Goal: Task Accomplishment & Management: Manage account settings

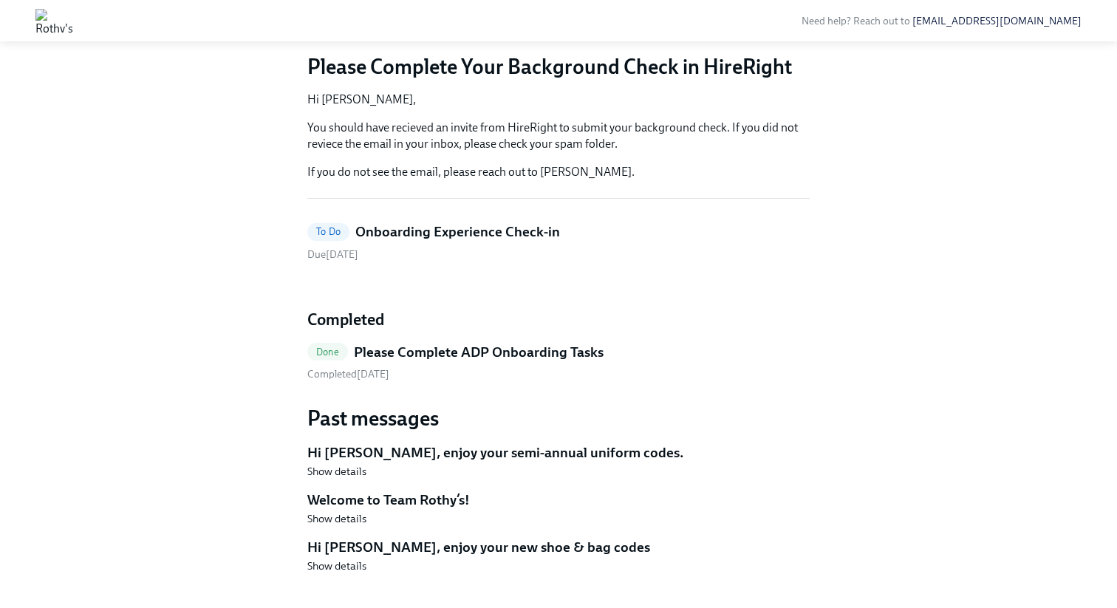
scroll to position [139, 0]
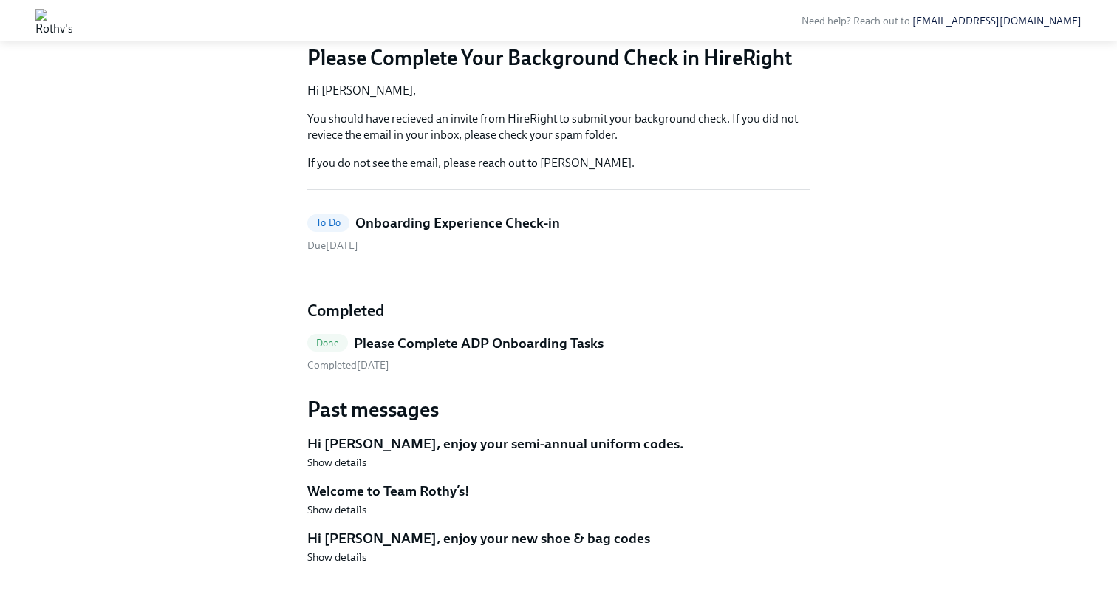
click at [461, 194] on div "Hi Alex! This is your personal task list for Rothy's Onboarding at Rothy's . We…" at bounding box center [558, 263] width 502 height 650
click at [460, 214] on h5 "Onboarding Experience Check-in" at bounding box center [457, 223] width 205 height 19
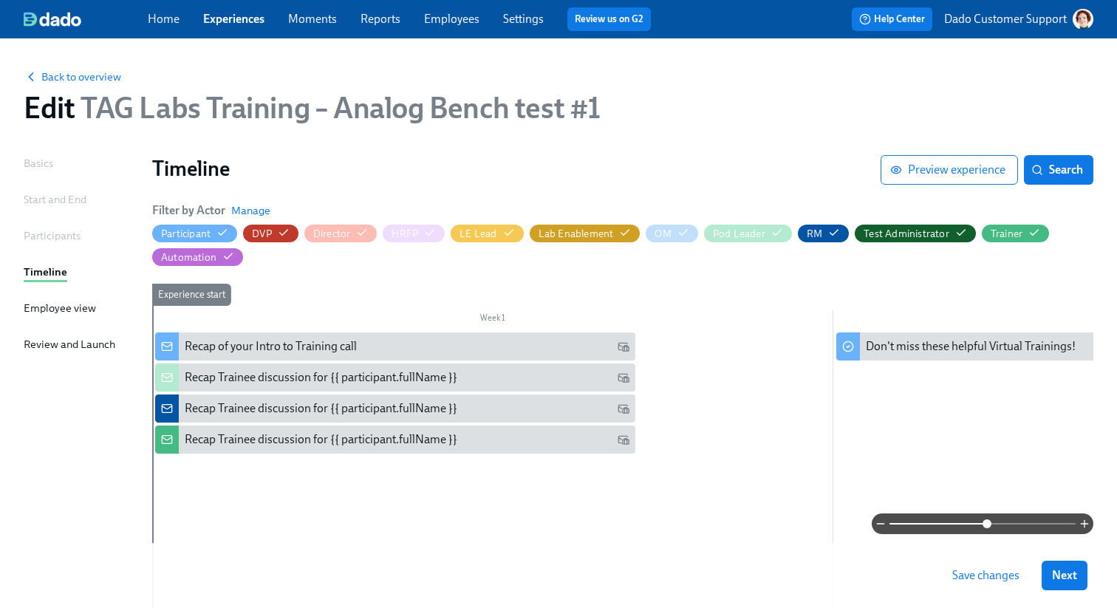
scroll to position [0, 6311]
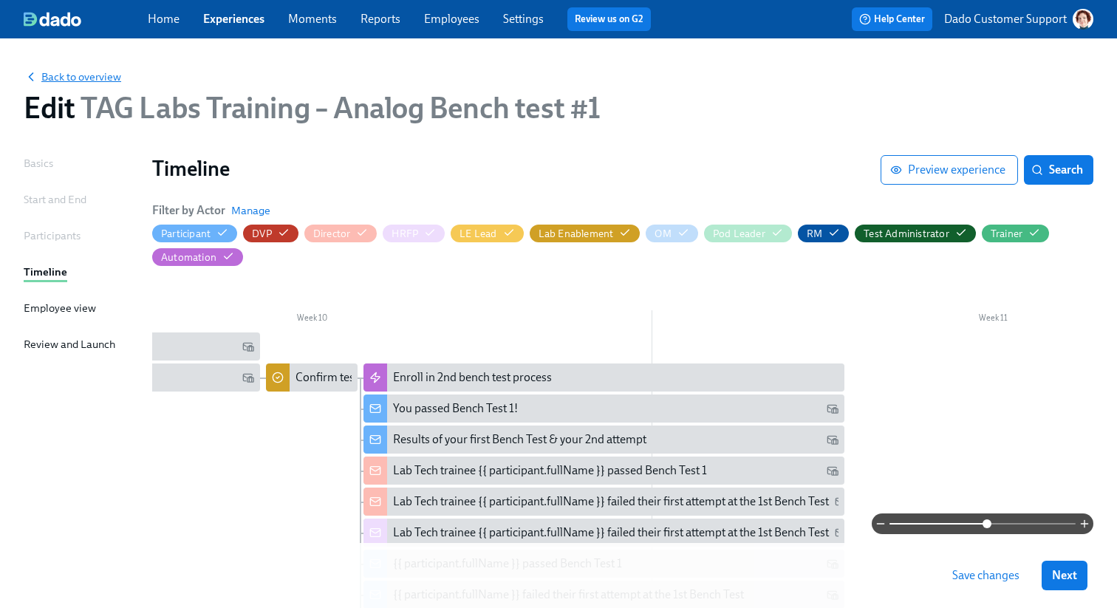
click at [51, 74] on span "Back to overview" at bounding box center [73, 76] width 98 height 15
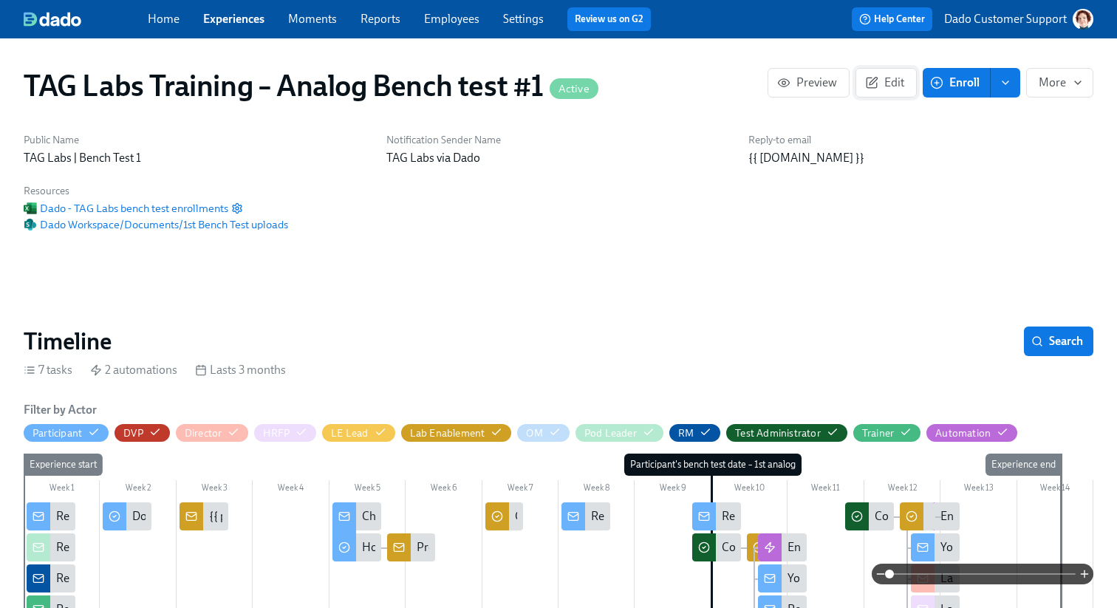
click at [882, 90] on button "Edit" at bounding box center [886, 83] width 61 height 30
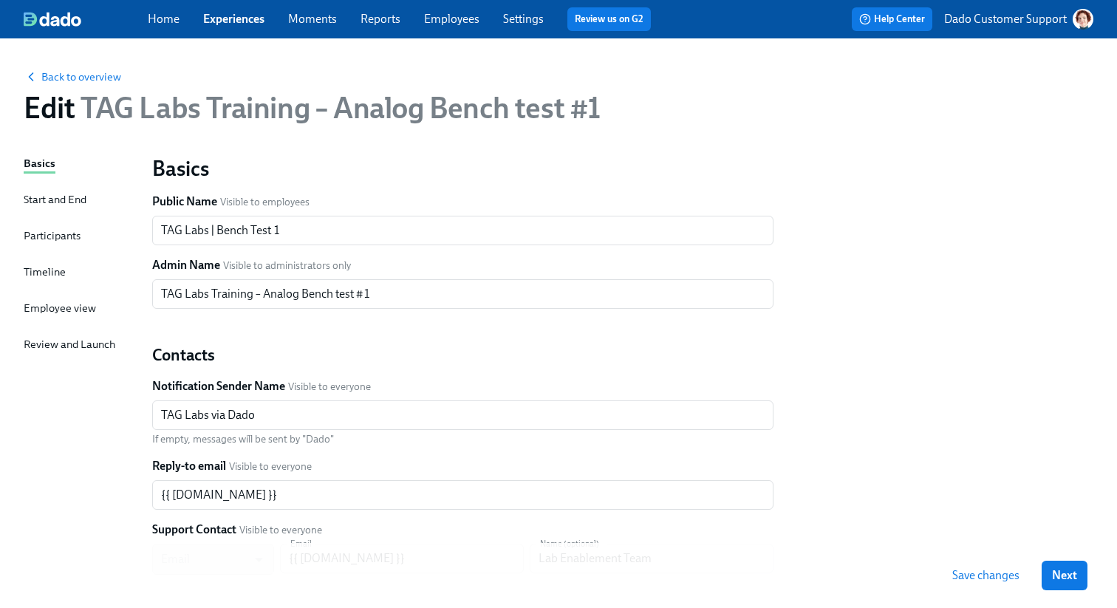
click at [46, 197] on div "Start and End" at bounding box center [55, 199] width 63 height 16
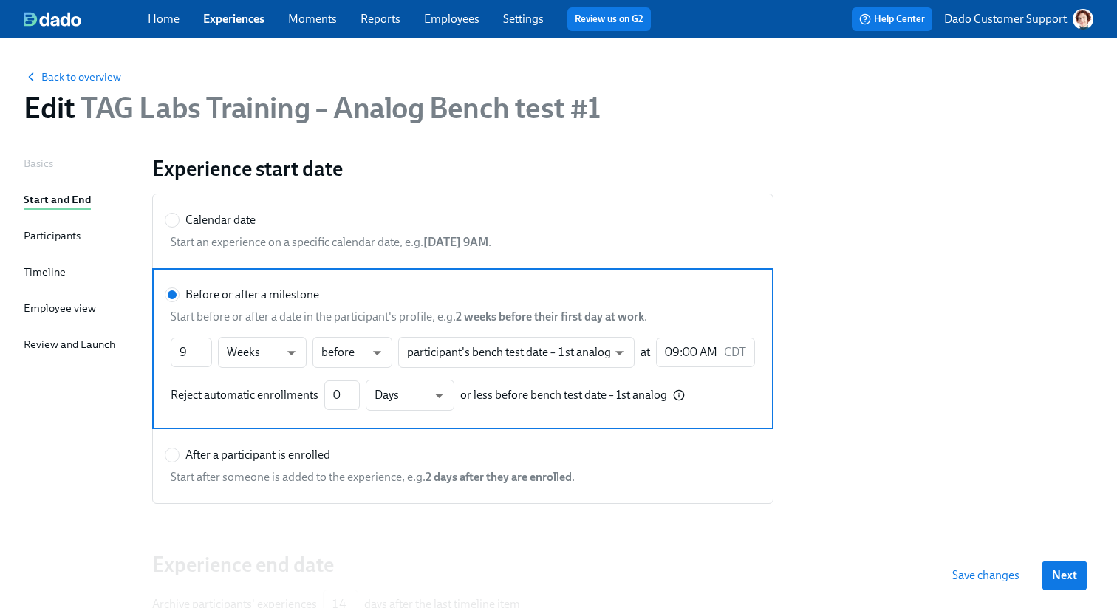
click at [44, 233] on div "Participants" at bounding box center [52, 236] width 57 height 16
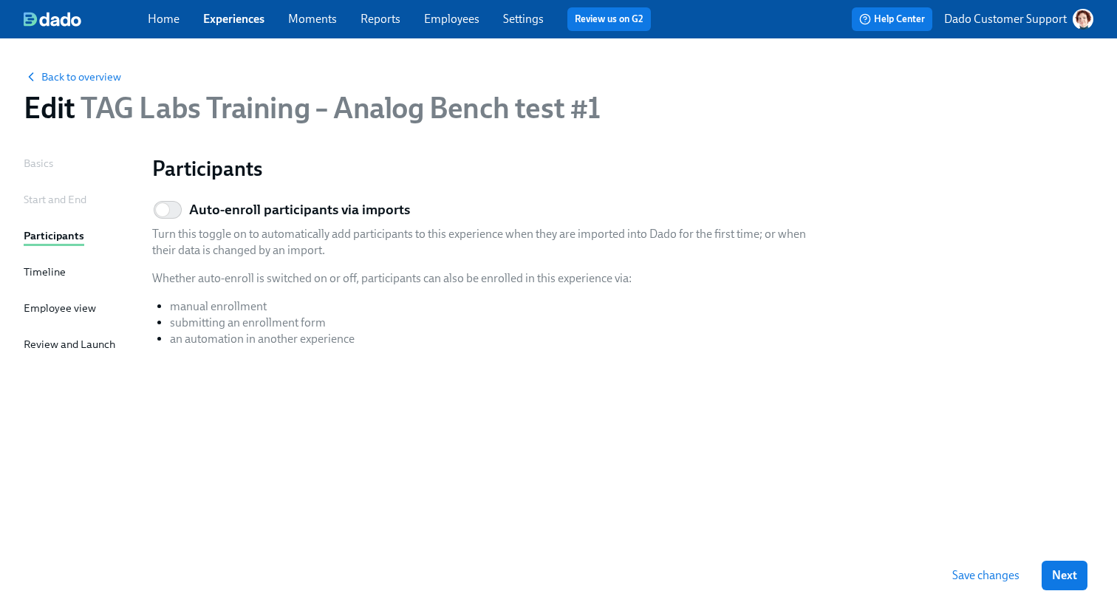
click at [43, 273] on div "Timeline" at bounding box center [45, 272] width 42 height 16
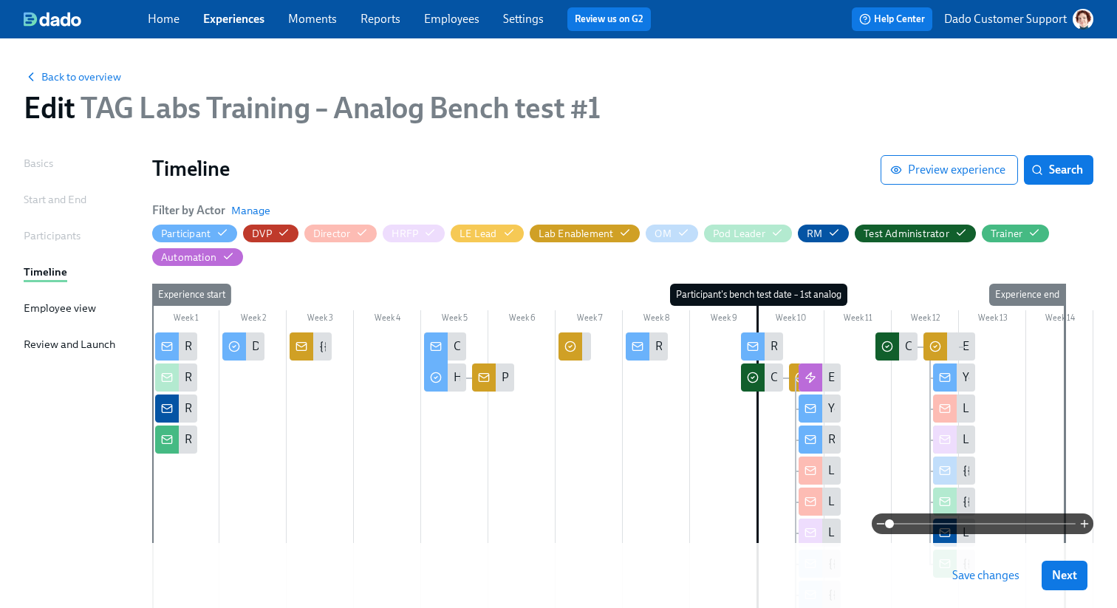
click at [986, 517] on span at bounding box center [983, 524] width 186 height 21
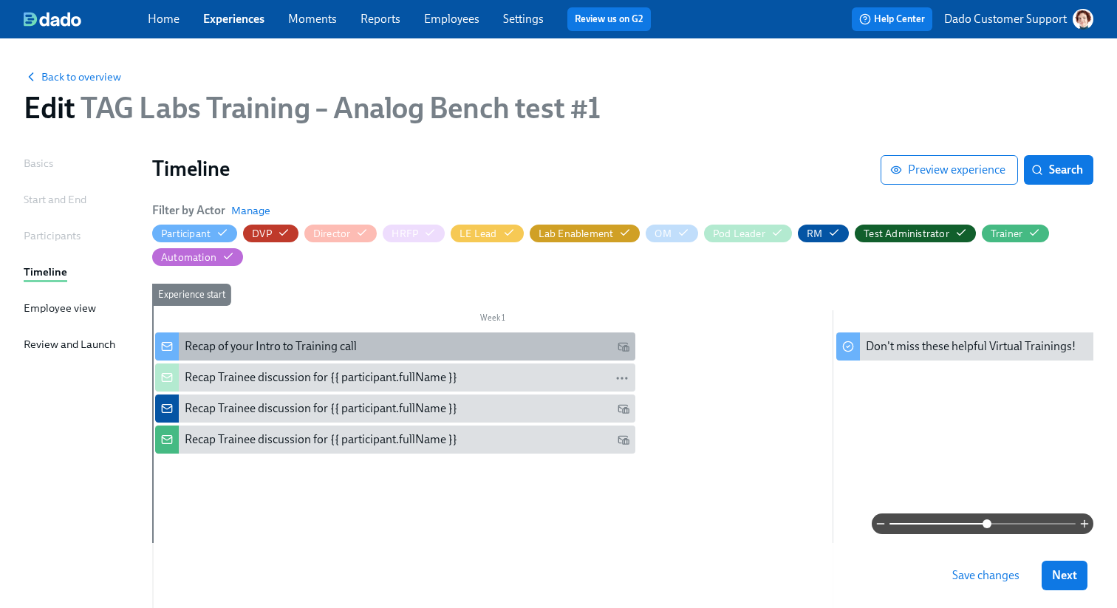
click at [335, 341] on div "Recap of your Intro to Training call" at bounding box center [271, 346] width 172 height 16
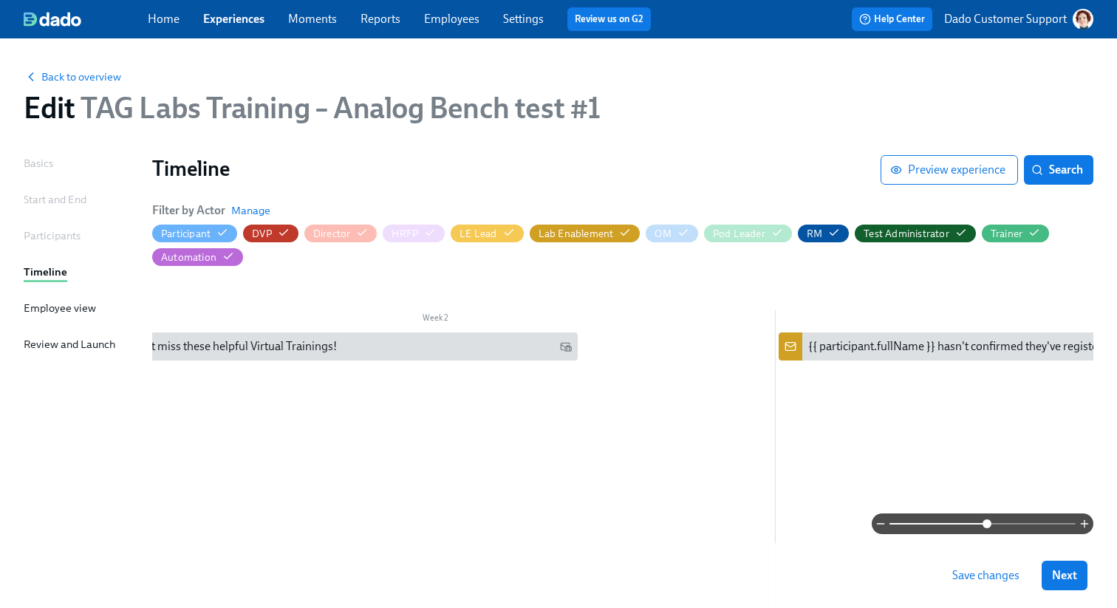
scroll to position [0, 736]
click at [471, 320] on div "Week 2" at bounding box center [438, 319] width 681 height 19
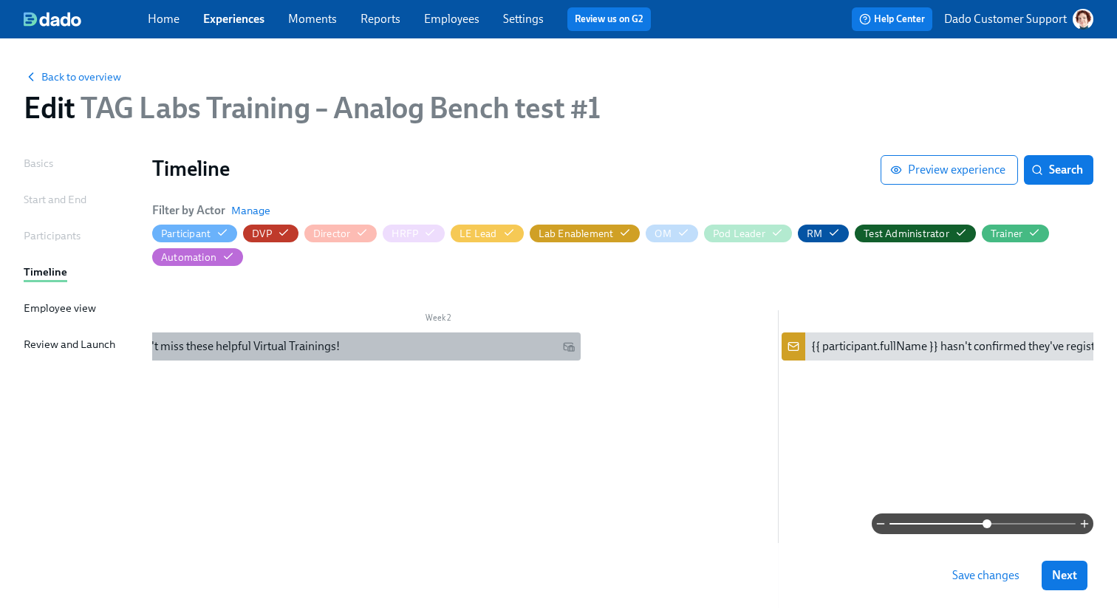
click at [451, 344] on div "Don't miss these helpful Virtual Trainings!" at bounding box center [352, 346] width 445 height 16
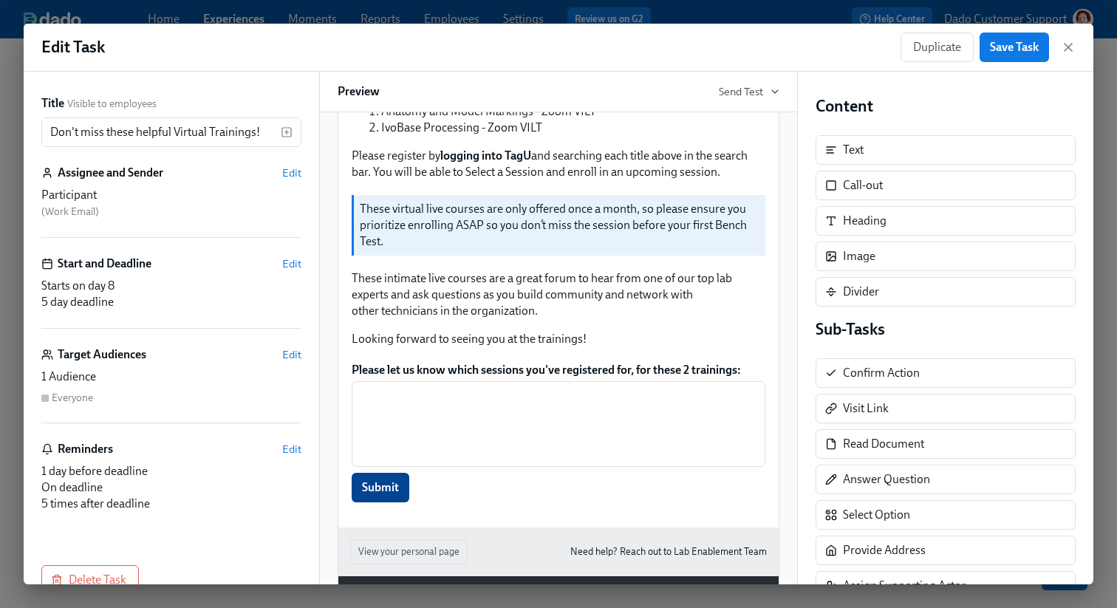
scroll to position [463, 0]
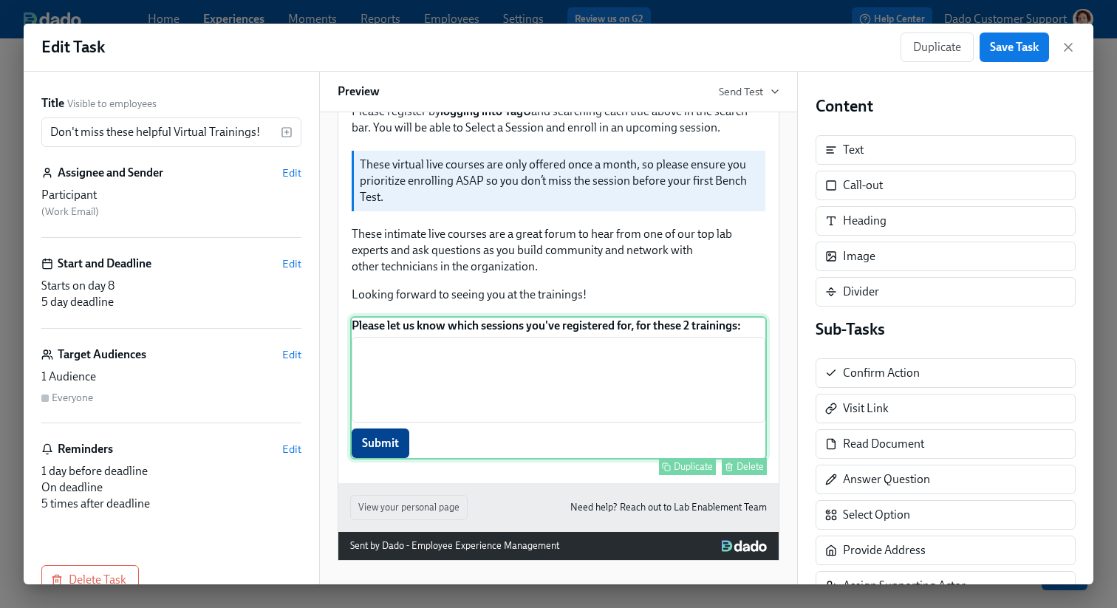
click at [458, 411] on div "Please let us know which sessions you've registered for, for these 2 trainings:…" at bounding box center [558, 387] width 417 height 143
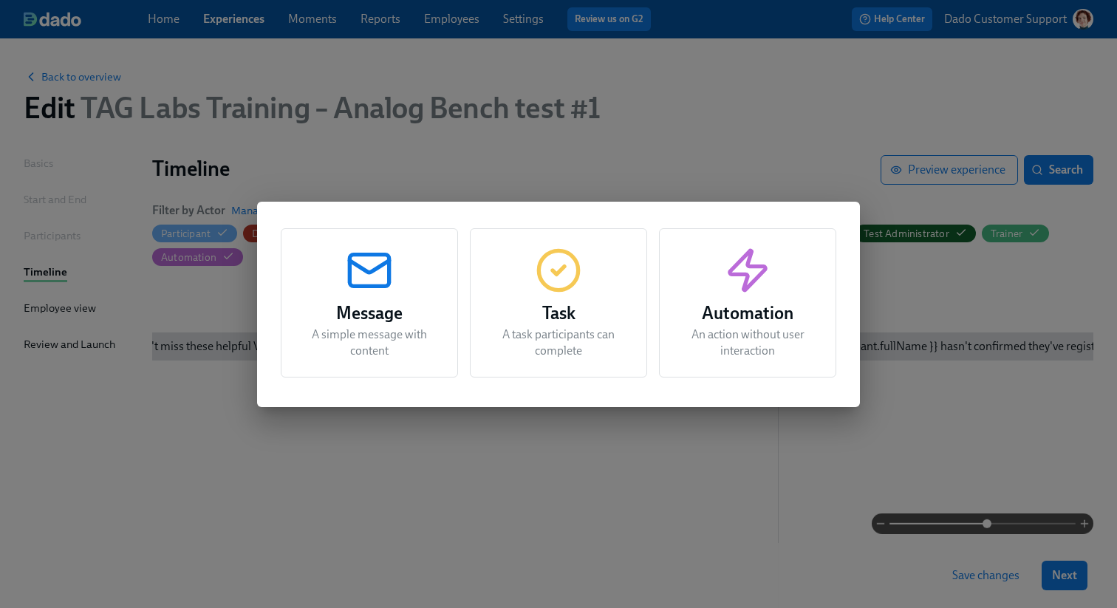
click at [907, 303] on div "Message A simple message with content Task A task participants can complete Aut…" at bounding box center [558, 304] width 1117 height 608
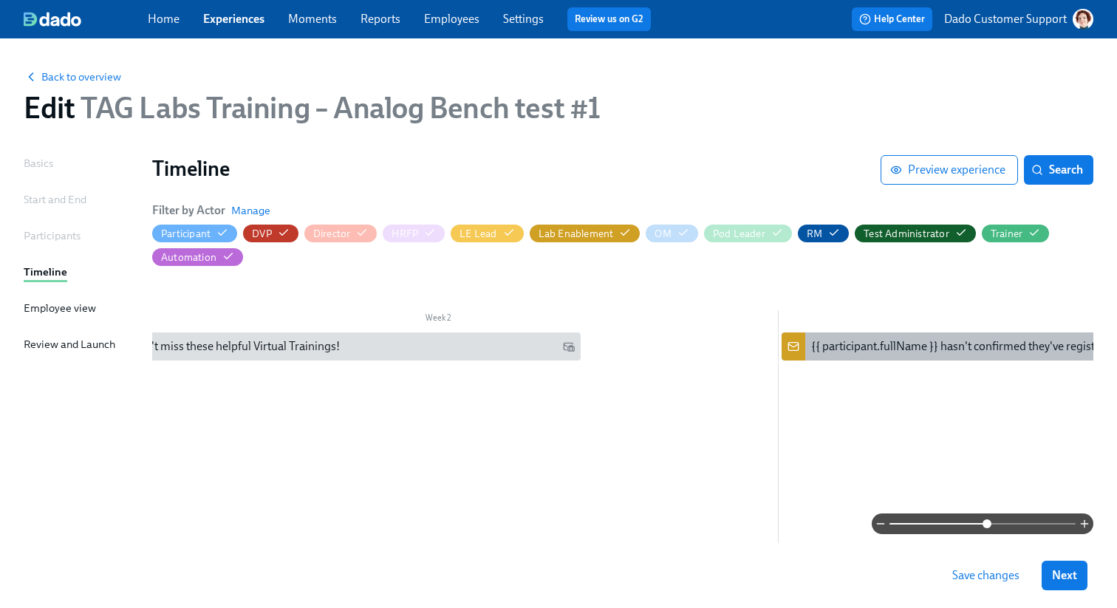
click at [902, 350] on div "{{ participant.fullName }} hasn't confirmed they've registered for the virtual …" at bounding box center [1062, 346] width 502 height 16
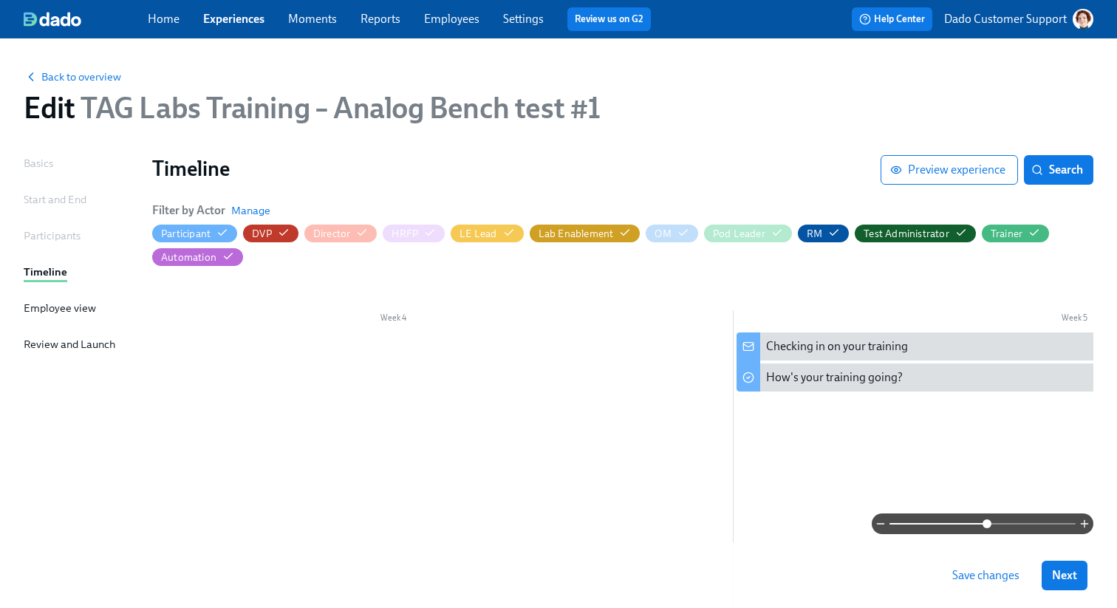
scroll to position [0, 2328]
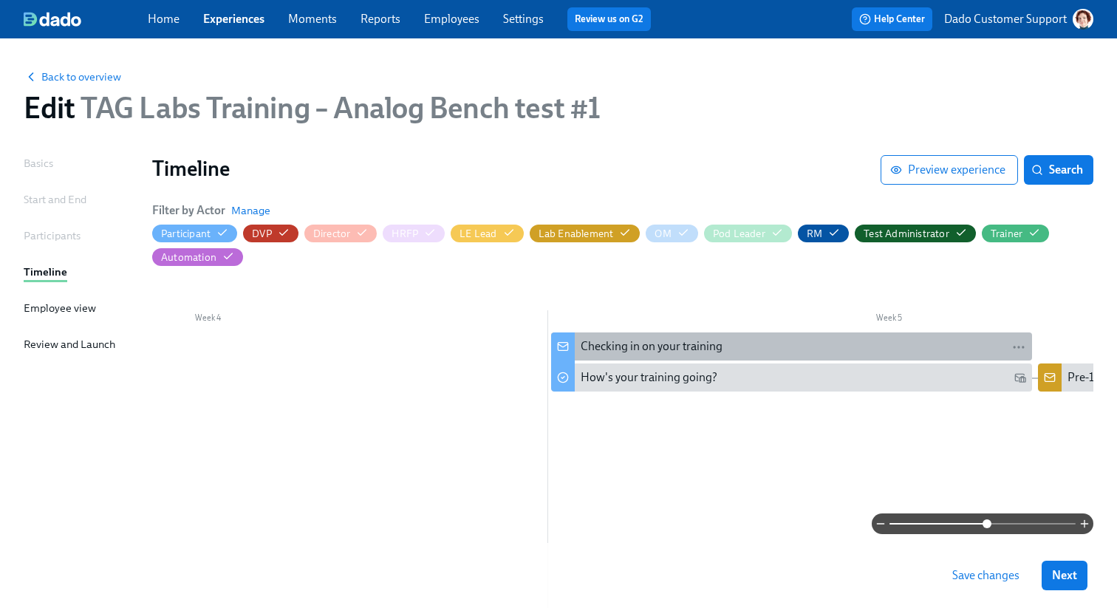
click at [681, 350] on div "Checking in on your training" at bounding box center [652, 346] width 142 height 16
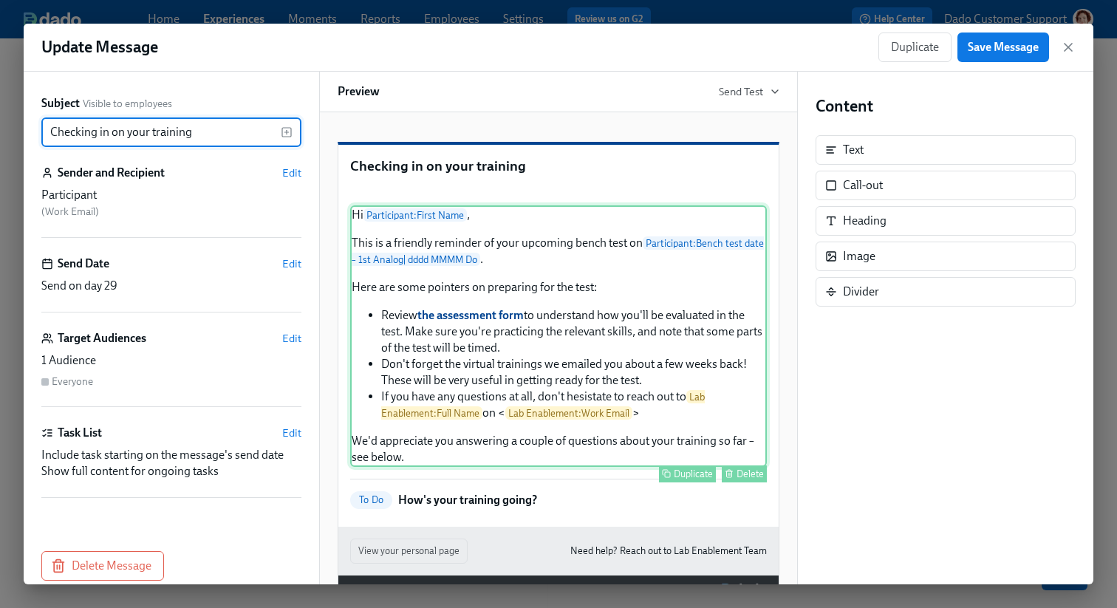
scroll to position [146, 0]
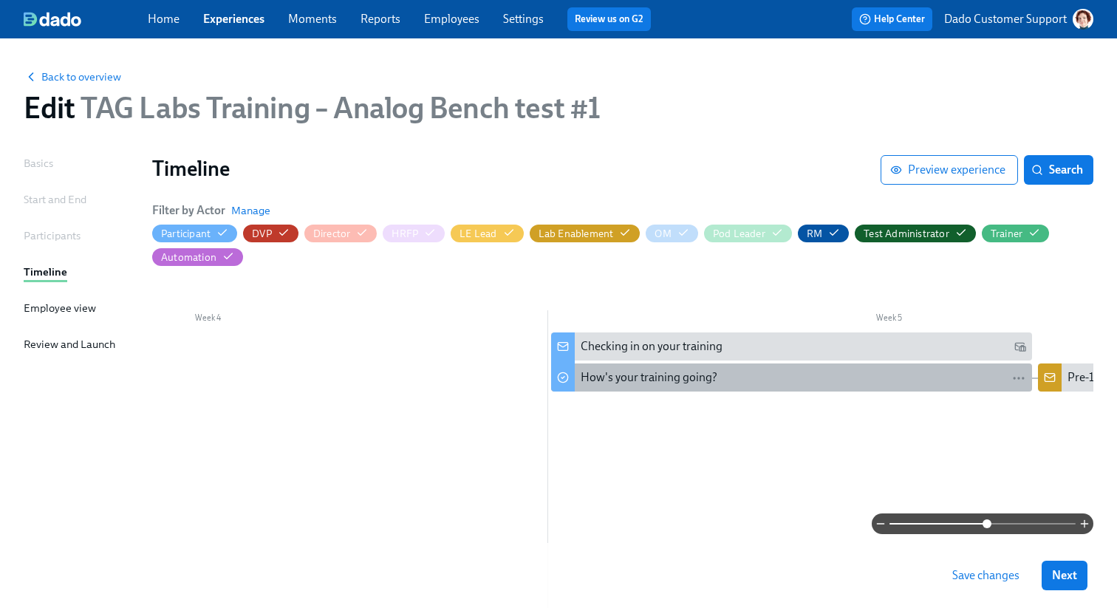
click at [593, 383] on div "How's your training going?" at bounding box center [649, 377] width 137 height 16
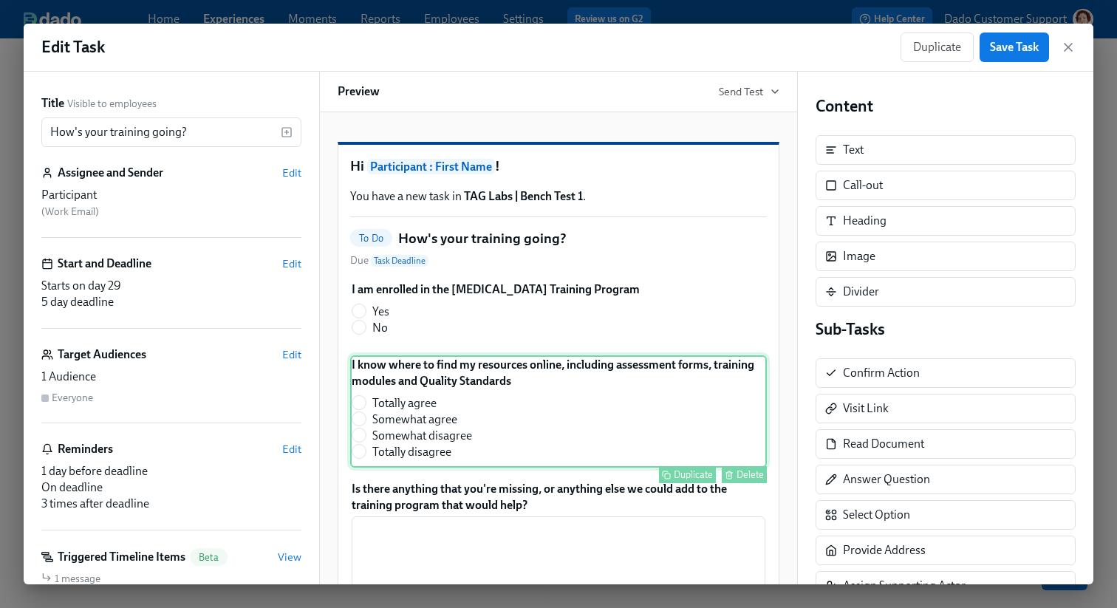
scroll to position [213, 0]
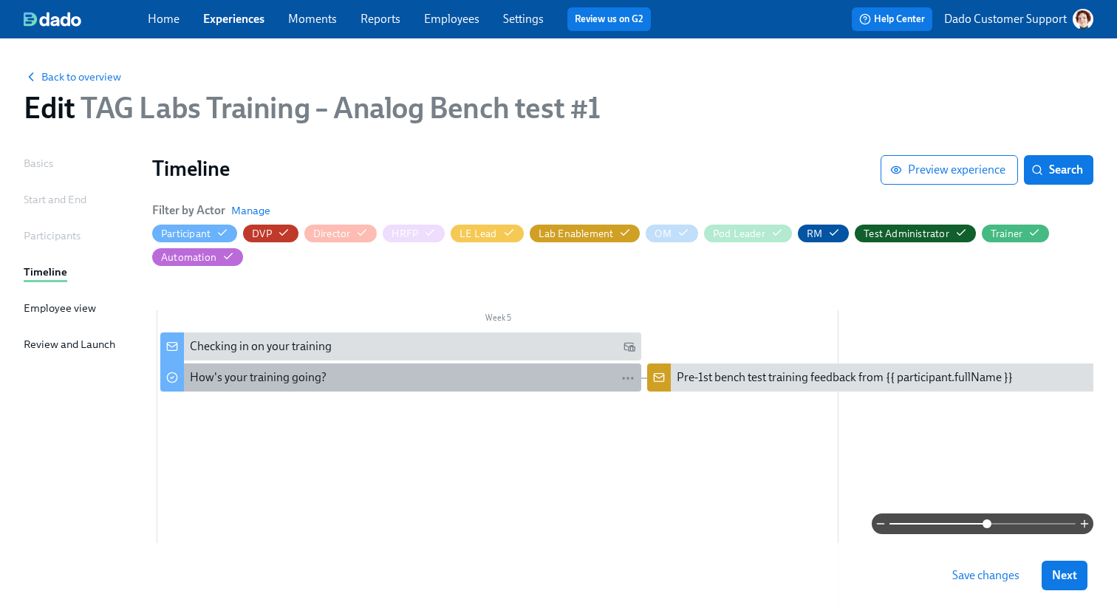
scroll to position [0, 3046]
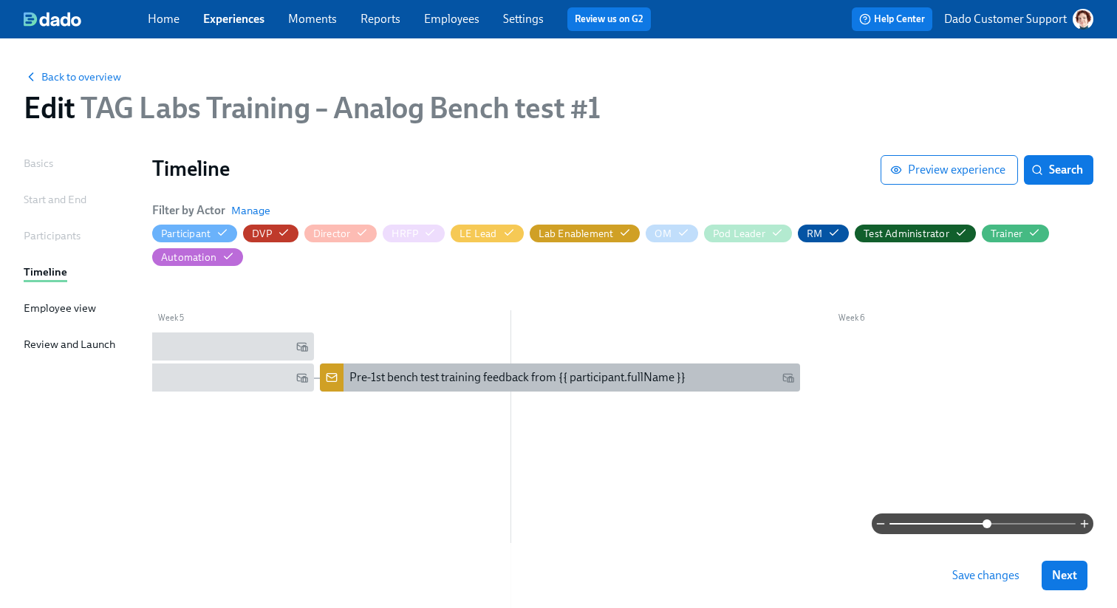
click at [632, 371] on div "Pre-1st bench test training feedback from {{ participant.fullName }}" at bounding box center [517, 377] width 336 height 16
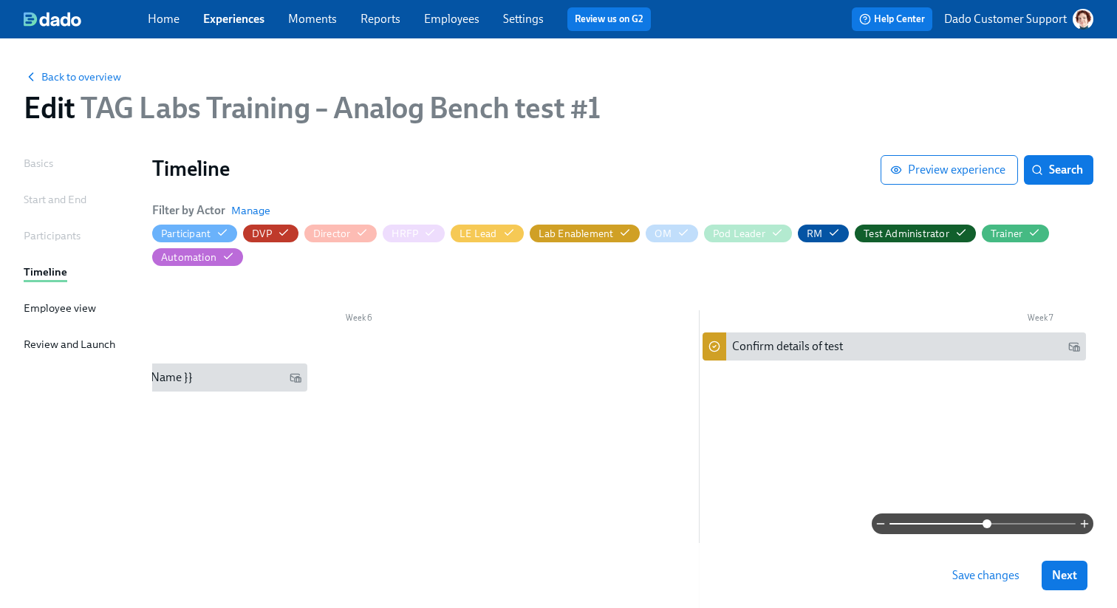
scroll to position [0, 3917]
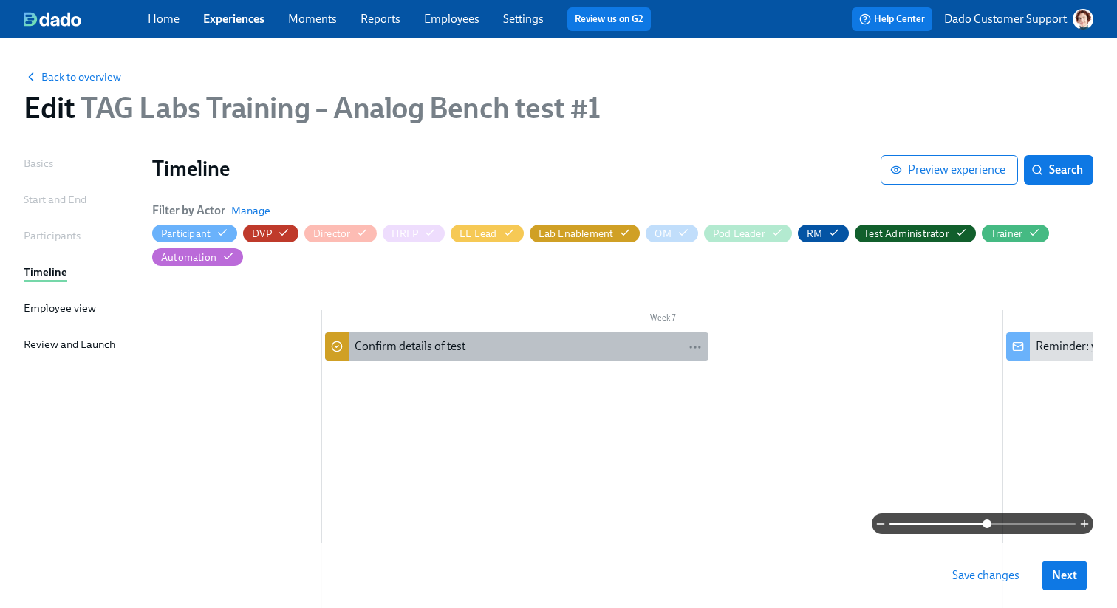
click at [426, 344] on div "Confirm details of test" at bounding box center [410, 346] width 111 height 16
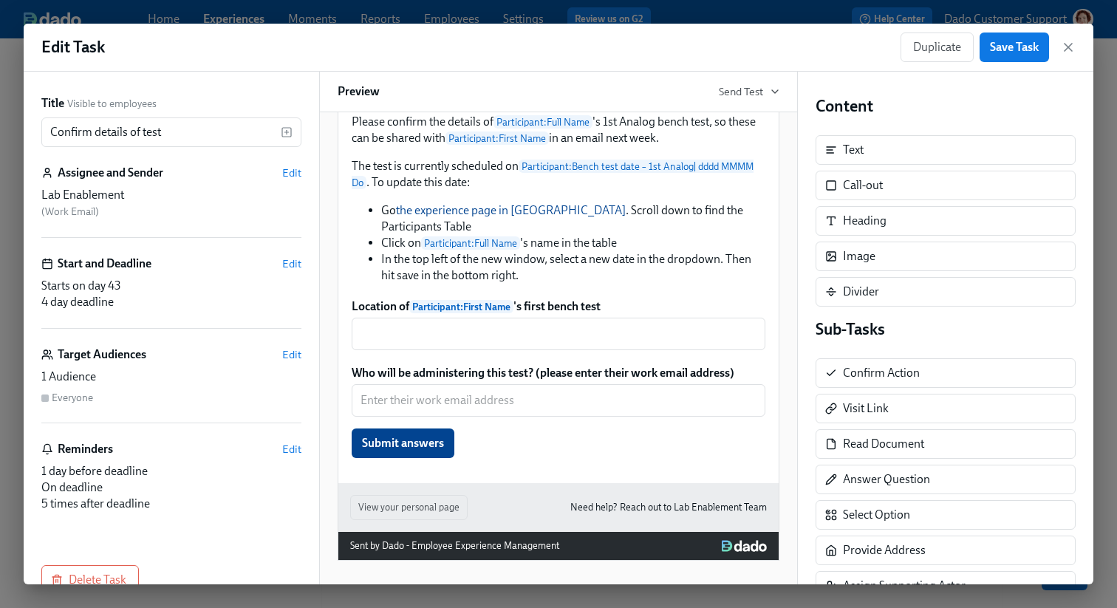
scroll to position [279, 0]
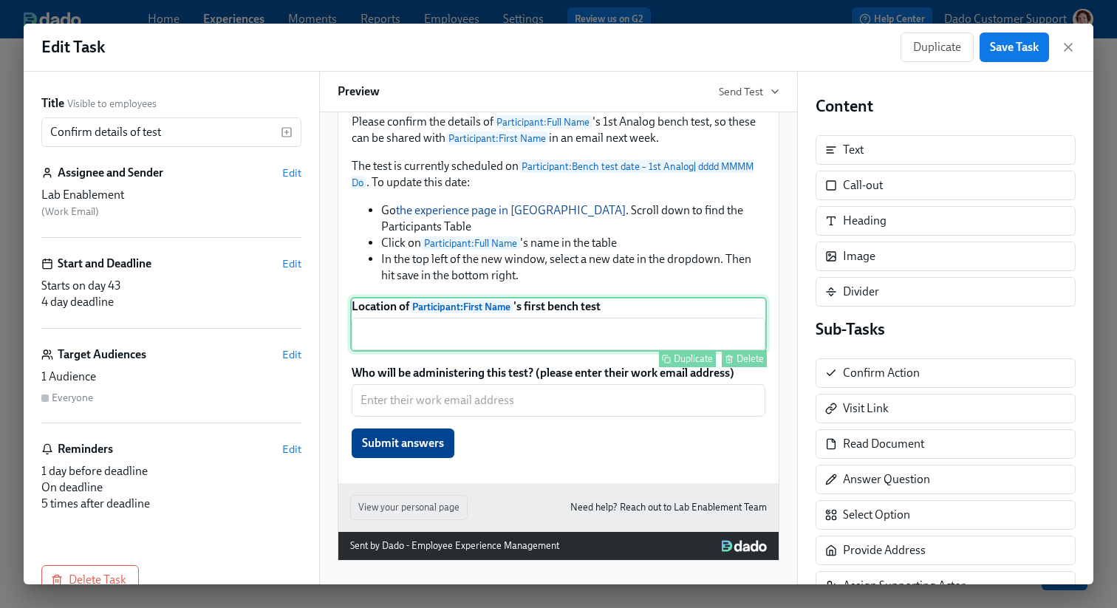
click at [550, 324] on div "Location of Participant : First Name 's first bench test ​ Duplicate Delete" at bounding box center [558, 324] width 417 height 55
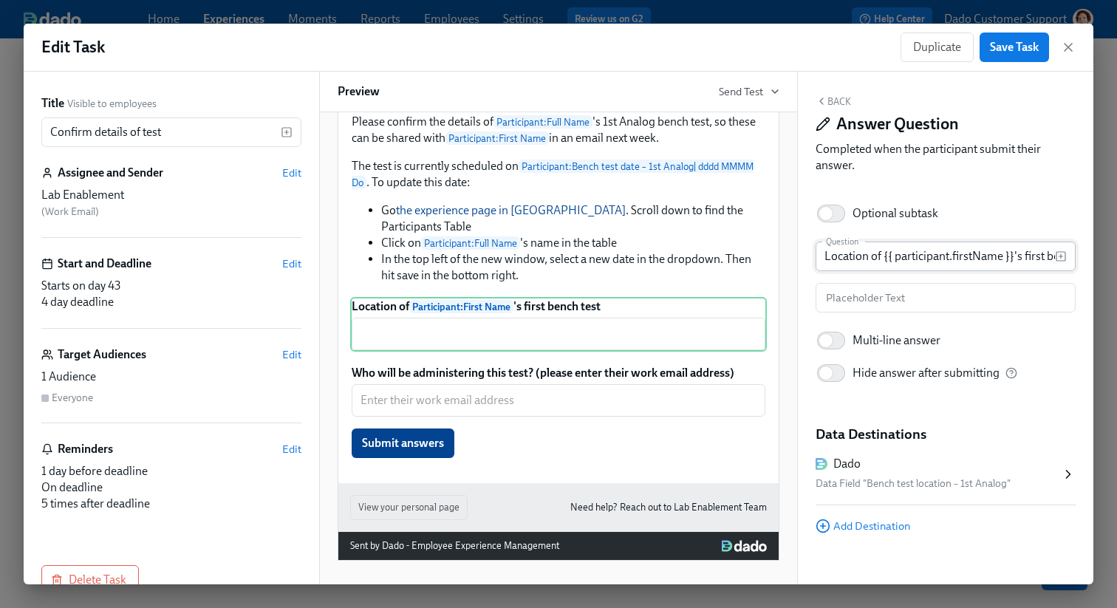
click at [1031, 256] on input "Location of {{ participant.firstName }}'s first bench test" at bounding box center [935, 257] width 239 height 30
type input "Location of {{ participant.firstName }}'s bench test"
click at [1025, 44] on span "Save Task" at bounding box center [1014, 47] width 49 height 15
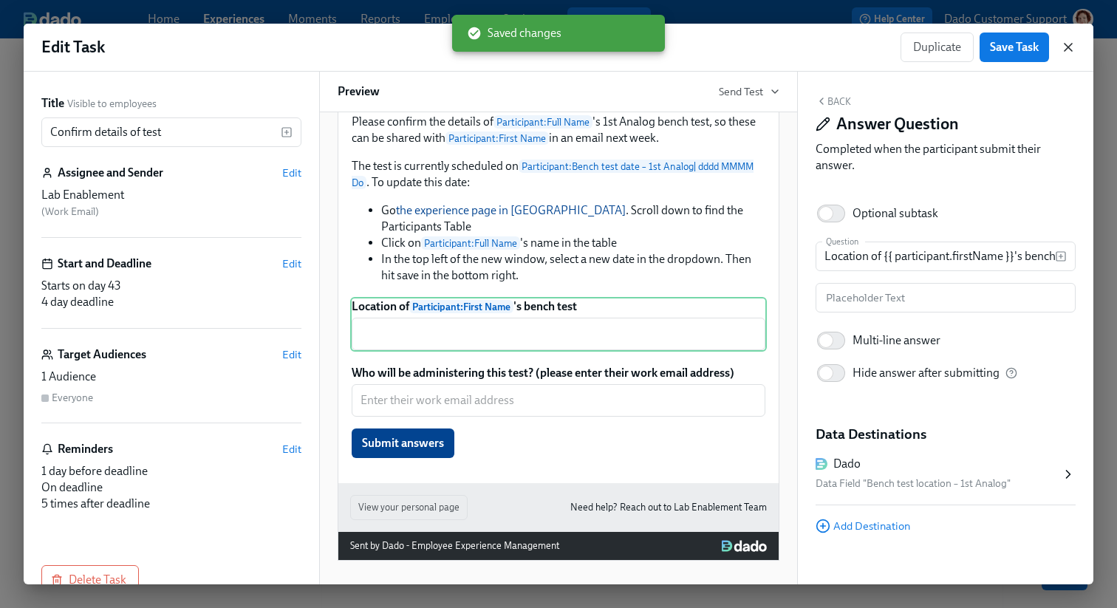
click at [1064, 47] on icon "button" at bounding box center [1068, 47] width 15 height 15
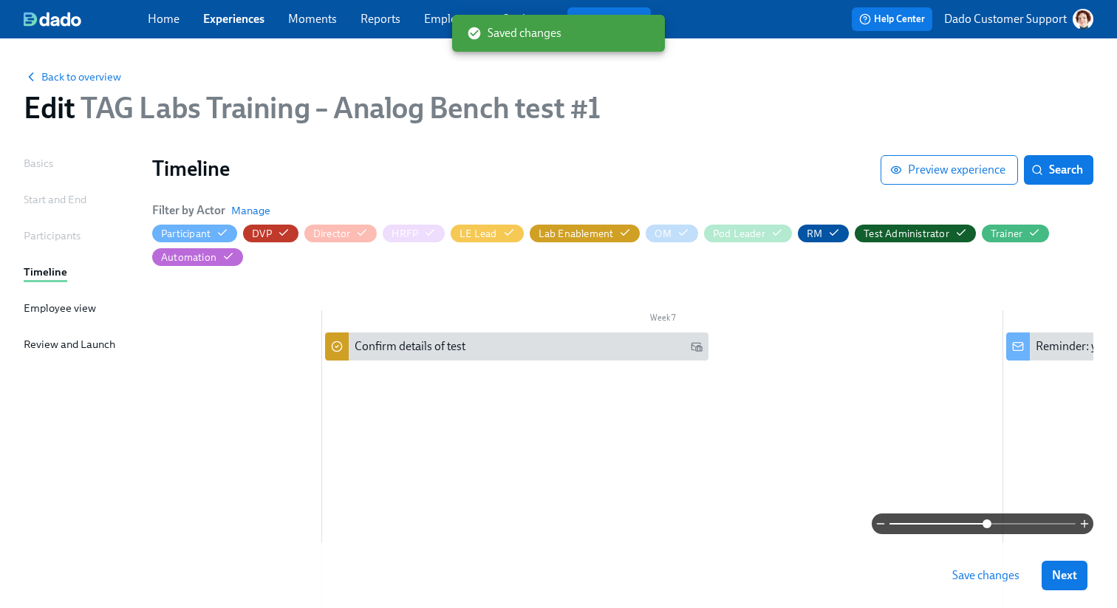
click at [993, 548] on div "Save changes Next" at bounding box center [558, 575] width 1117 height 65
click at [991, 591] on div "Save changes Next" at bounding box center [558, 575] width 1117 height 65
click at [989, 587] on button "Save changes" at bounding box center [986, 576] width 88 height 30
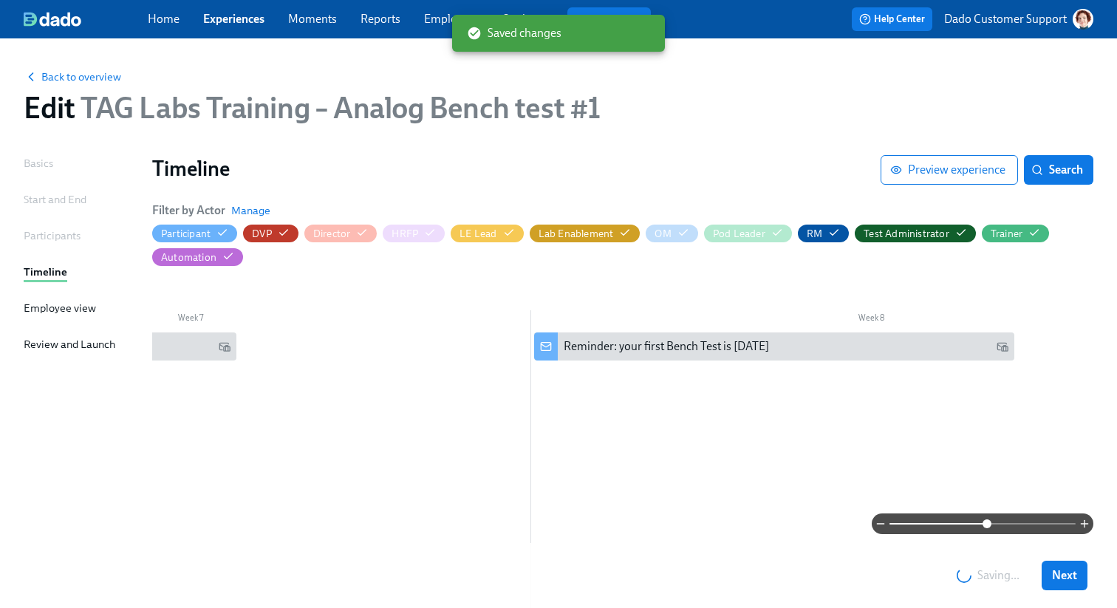
scroll to position [0, 4481]
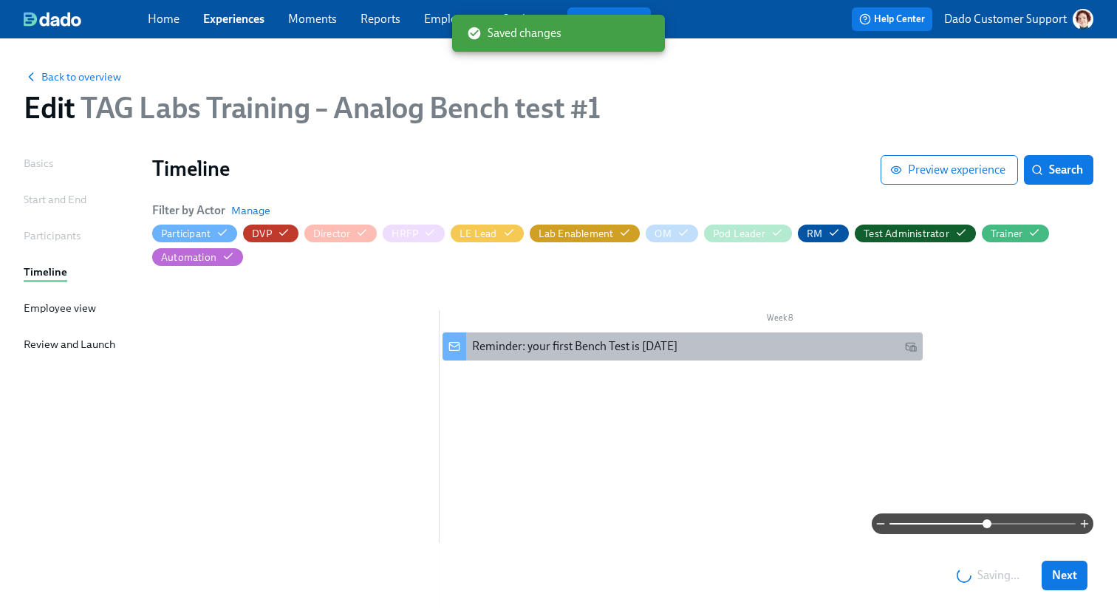
click at [687, 334] on div "Reminder: your first Bench Test is [DATE]" at bounding box center [683, 346] width 480 height 28
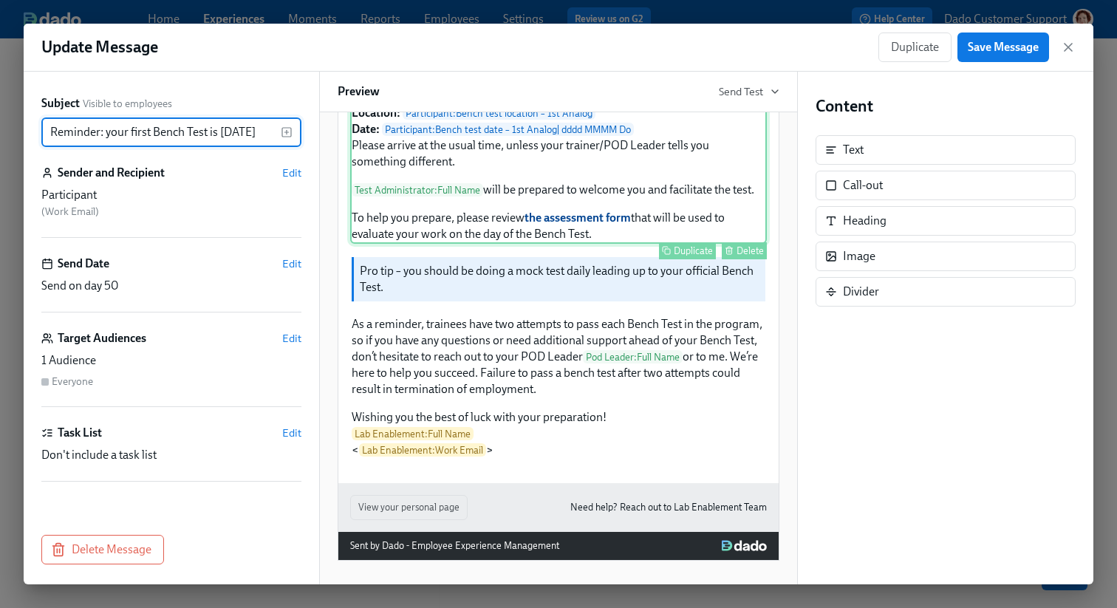
scroll to position [307, 0]
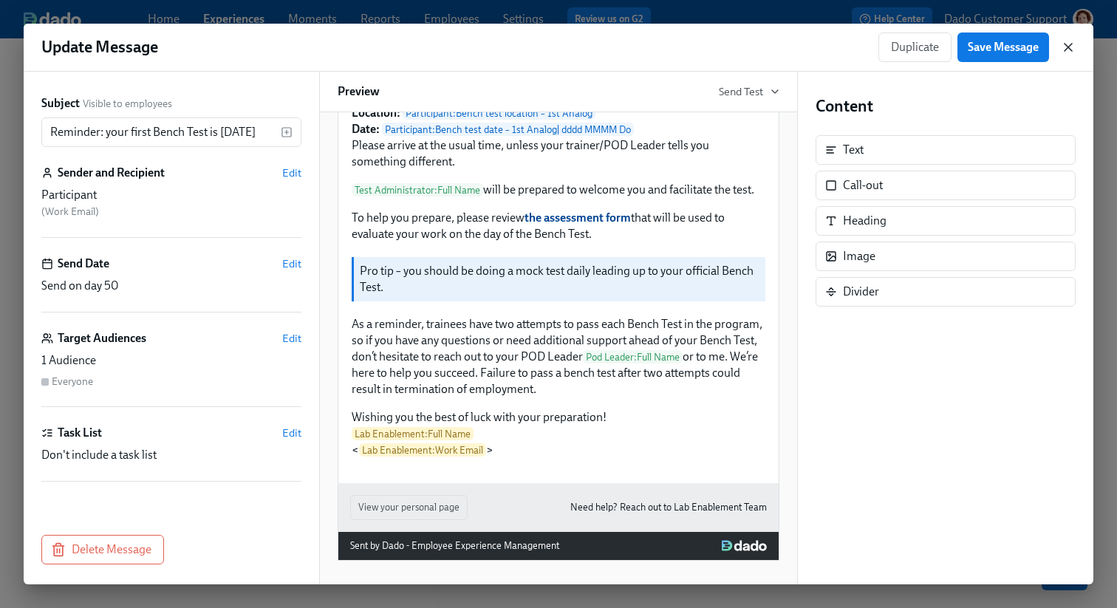
click at [1066, 40] on icon "button" at bounding box center [1068, 47] width 15 height 15
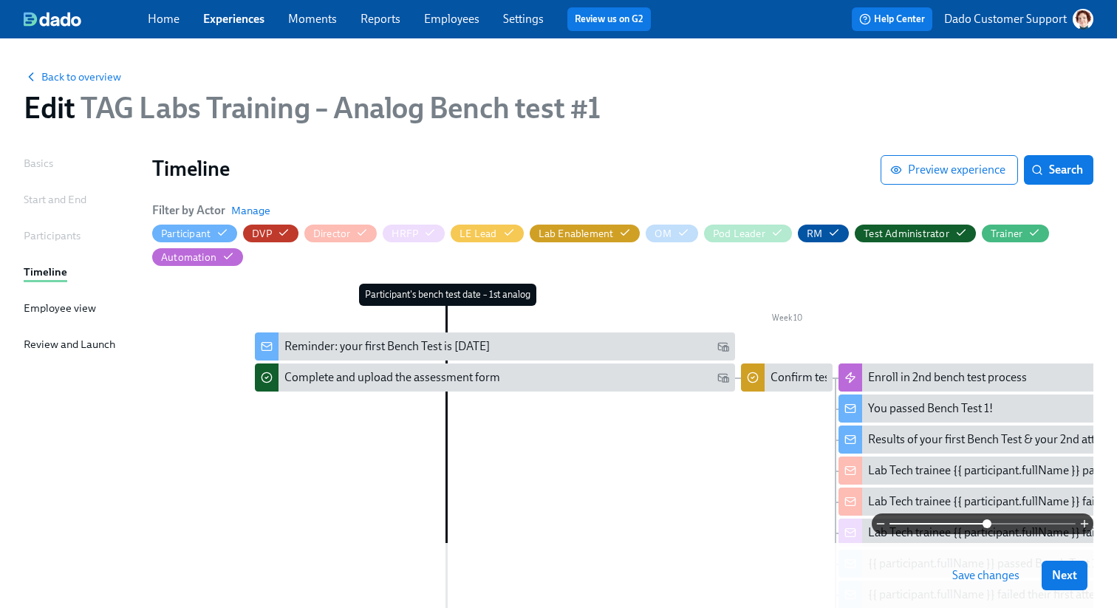
scroll to position [0, 5884]
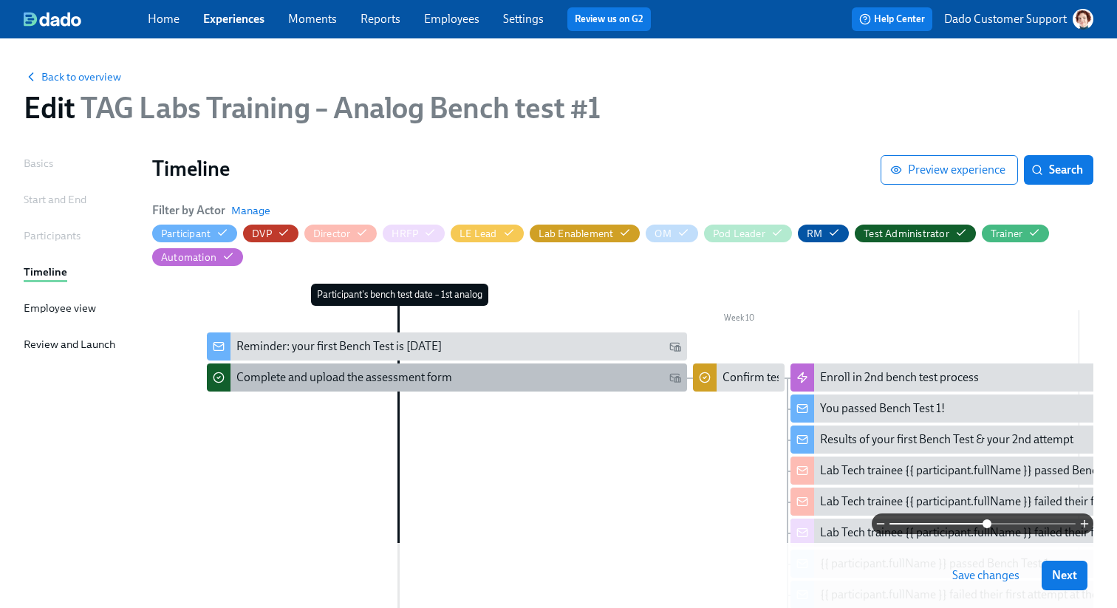
click at [352, 373] on div "Complete and upload the assessment form" at bounding box center [344, 377] width 216 height 16
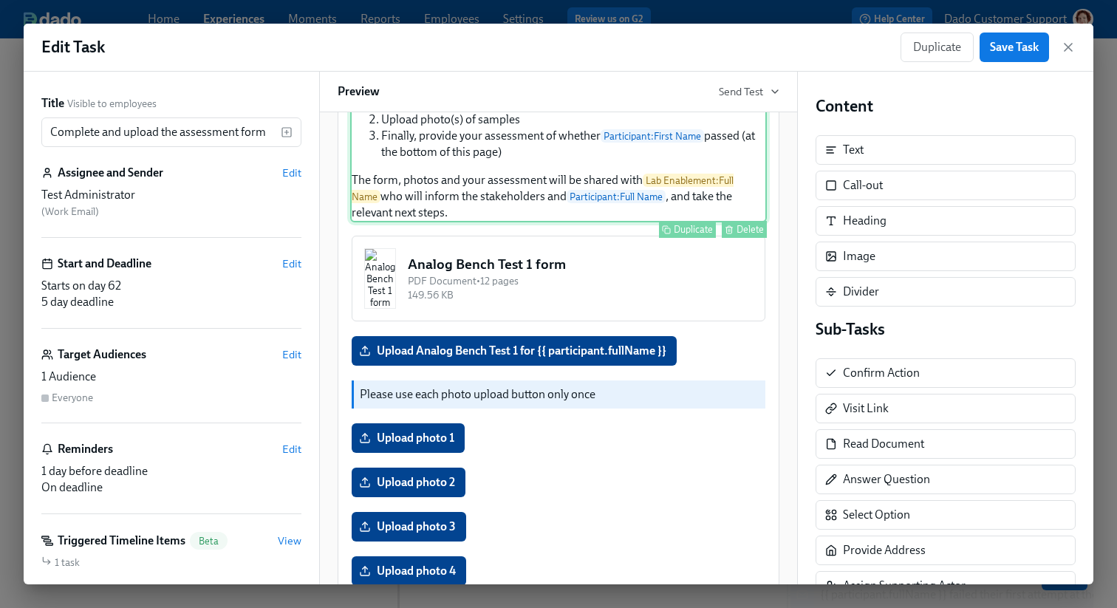
scroll to position [287, 0]
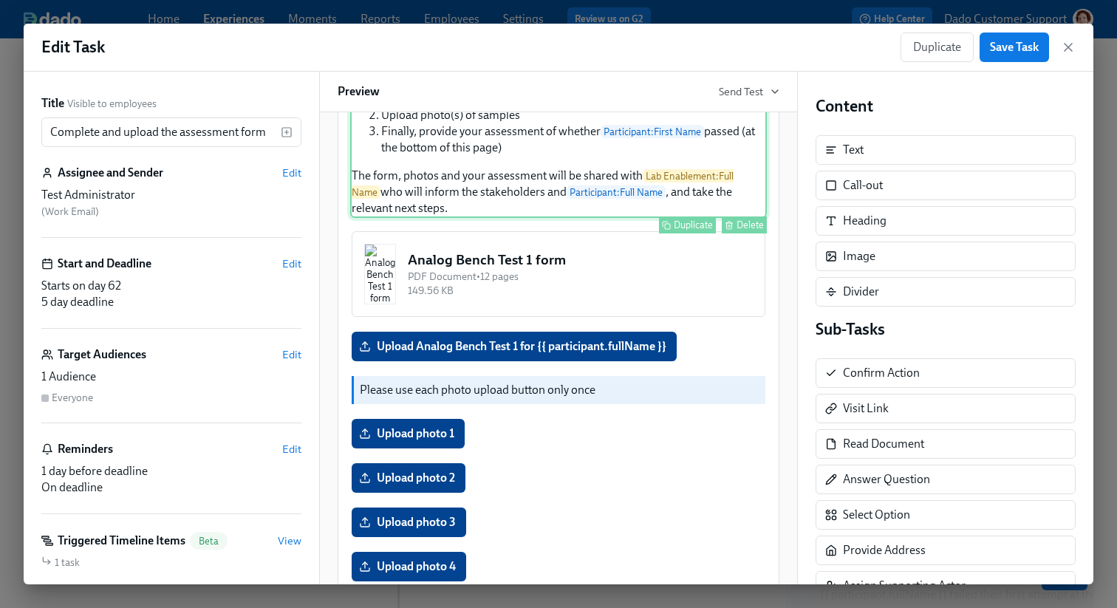
click at [521, 196] on div "Once Participant : First Name 's Bench Test is complete, please download this f…" at bounding box center [558, 117] width 417 height 201
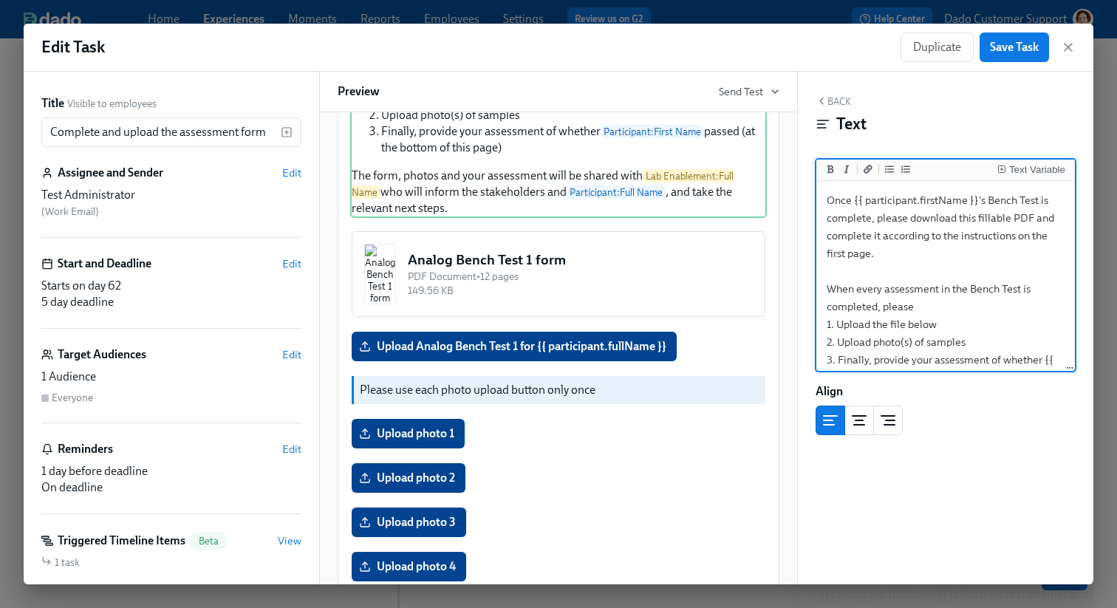
drag, startPoint x: 825, startPoint y: 291, endPoint x: 825, endPoint y: -65, distance: 356.1
click at [825, 0] on html "Home Experiences Moments Reports Employees Settings Review us on G2 Help Center…" at bounding box center [558, 468] width 1117 height 937
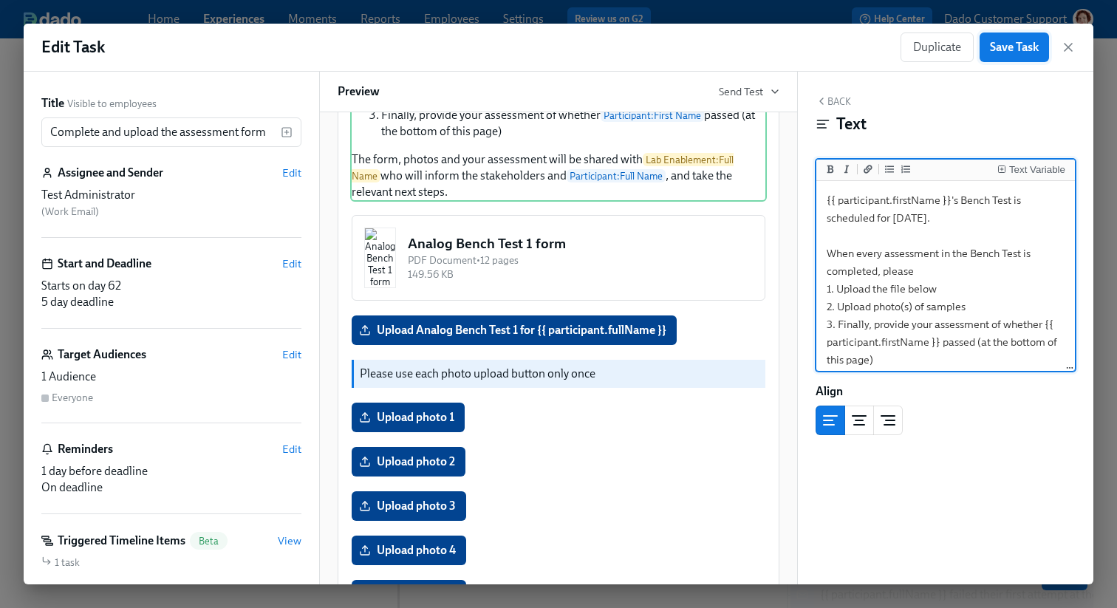
click at [1003, 53] on span "Save Task" at bounding box center [1014, 47] width 49 height 15
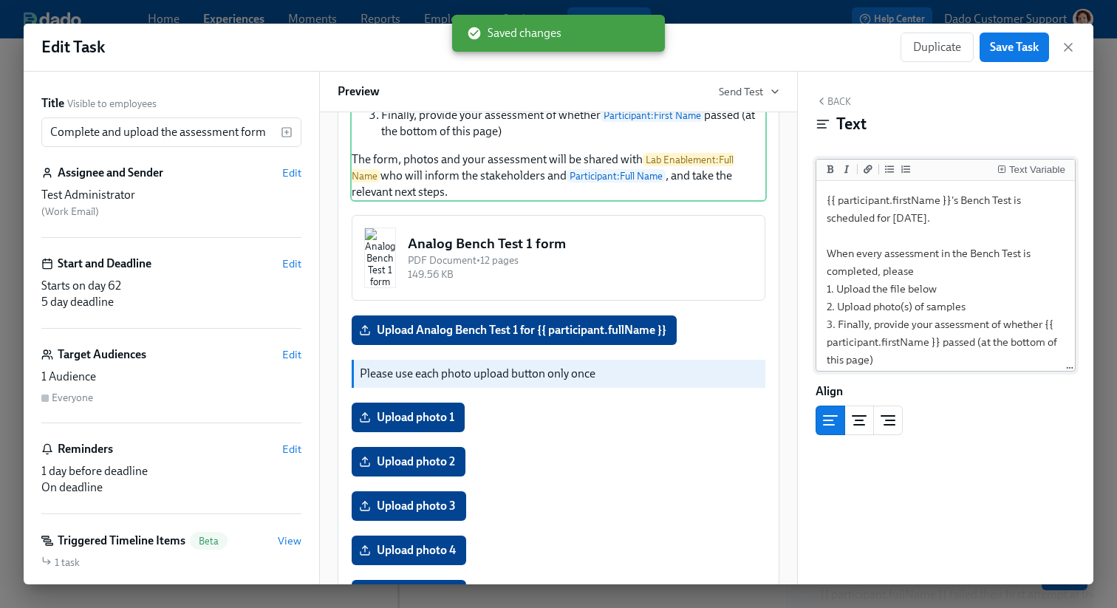
click at [824, 255] on textarea "{{ participant.firstName }}'s Bench Test is scheduled for [DATE]. When every as…" at bounding box center [945, 333] width 253 height 299
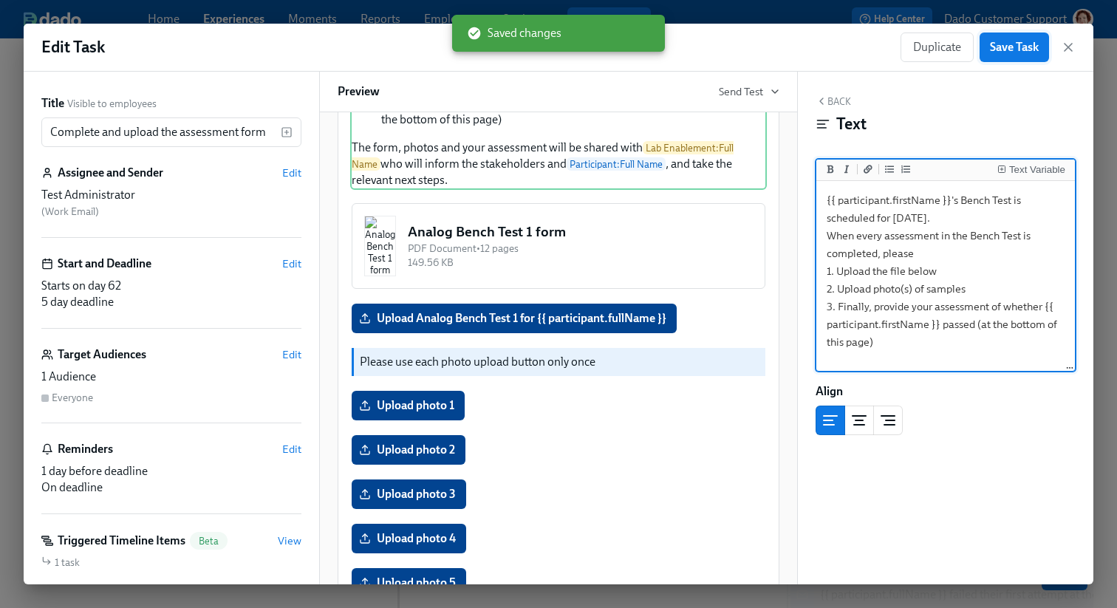
type textarea "{{ participant.firstName }}'s Bench Test is scheduled for [DATE]. When every as…"
click at [1003, 57] on button "Save Task" at bounding box center [1014, 48] width 69 height 30
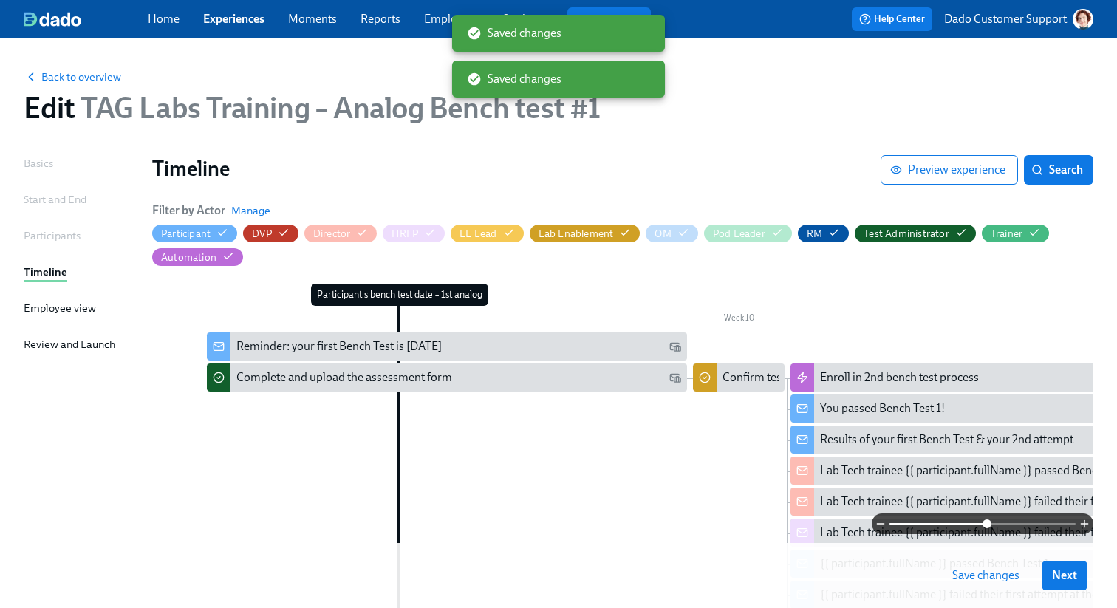
click at [966, 576] on span "Save changes" at bounding box center [985, 575] width 67 height 15
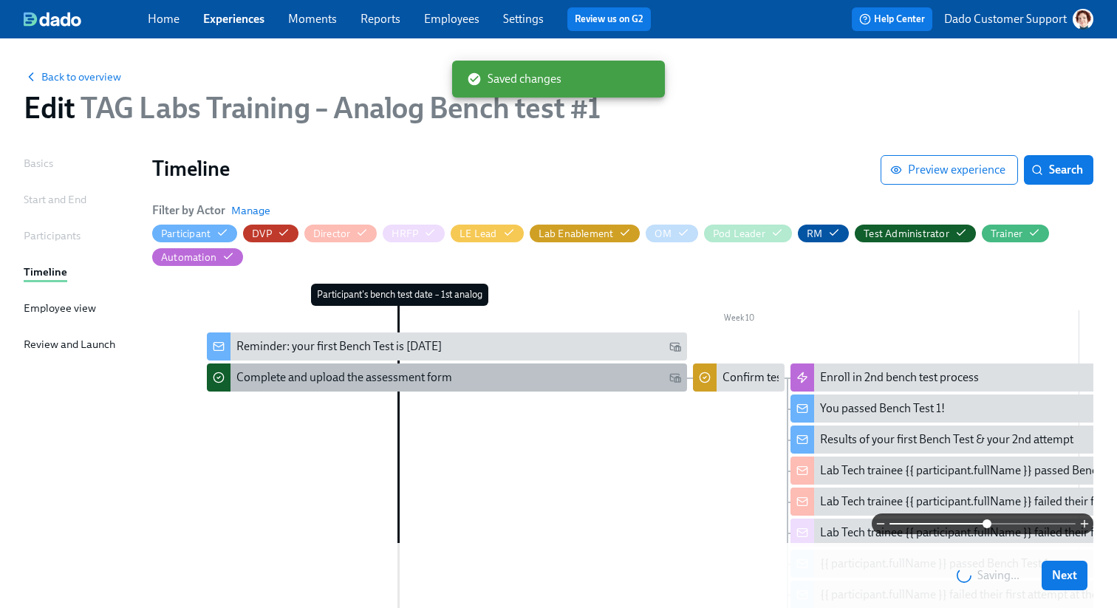
click at [519, 378] on div "Complete and upload the assessment form" at bounding box center [458, 377] width 445 height 16
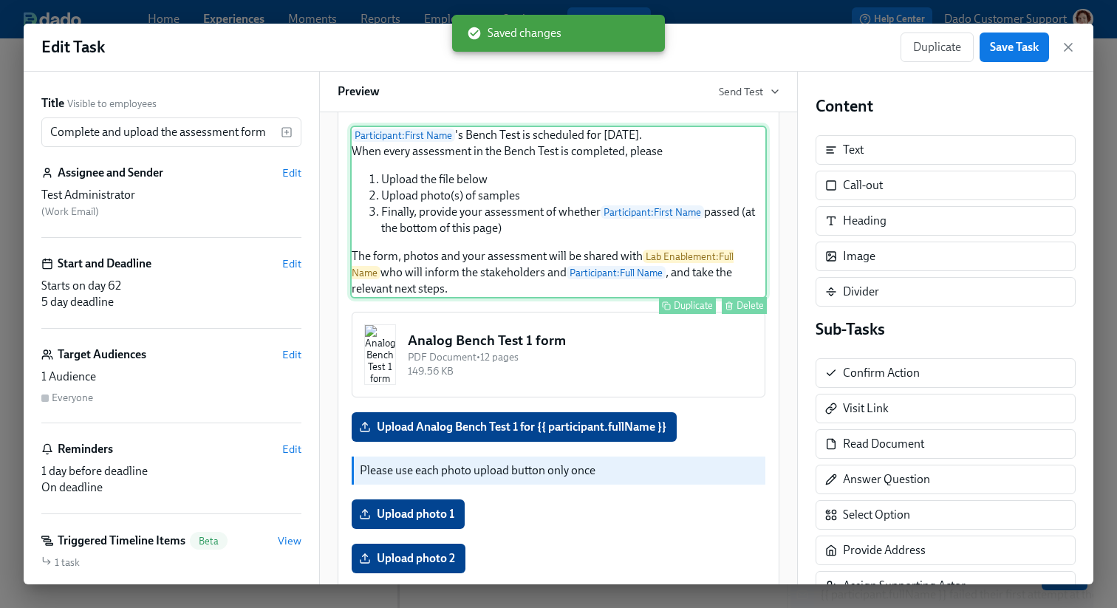
scroll to position [197, 0]
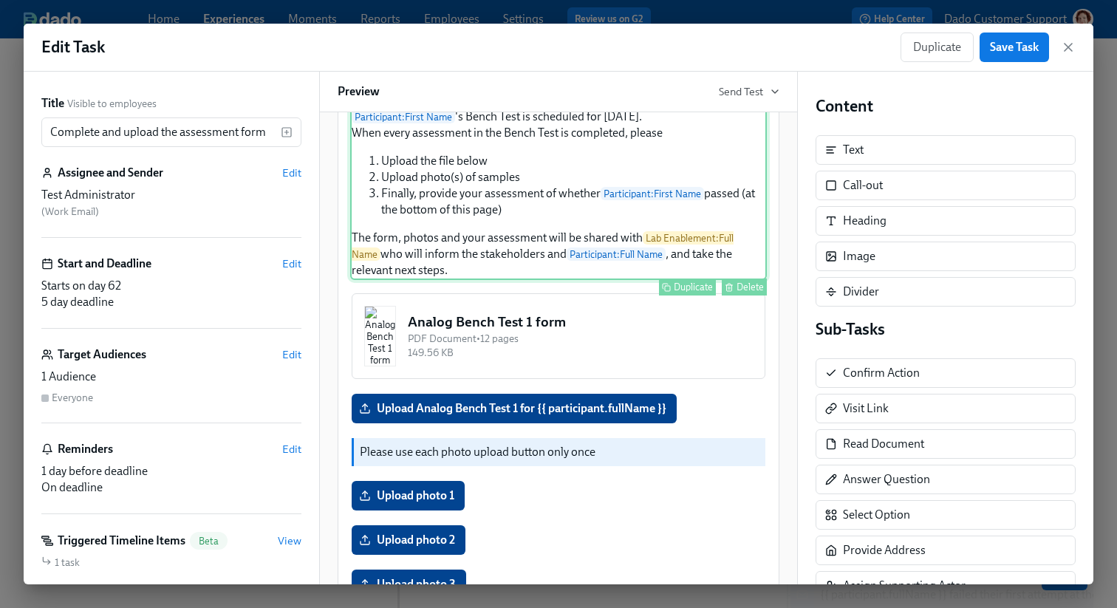
click at [496, 280] on div "Participant : First Name 's Bench Test is scheduled for [DATE]. When every asse…" at bounding box center [558, 193] width 417 height 173
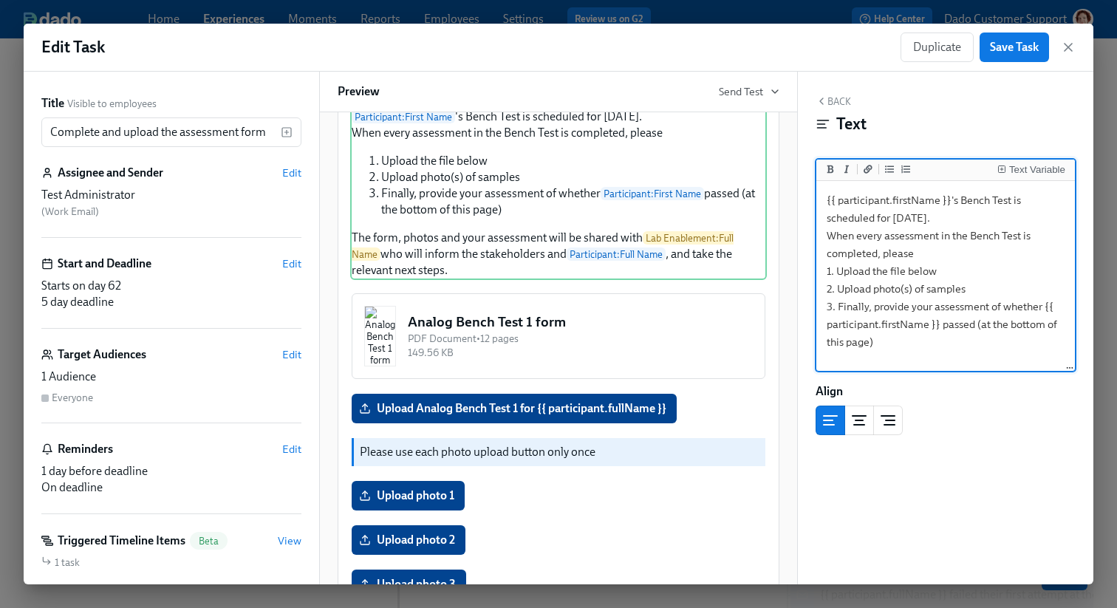
click at [893, 270] on textarea "{{ participant.firstName }}'s Bench Test is scheduled for [DATE]. When every as…" at bounding box center [945, 324] width 253 height 281
type textarea "{{ participant.firstName }}'s Bench Test is scheduled for [DATE]. When every as…"
click at [1022, 65] on div "Edit Task Duplicate Save Task" at bounding box center [559, 48] width 1070 height 48
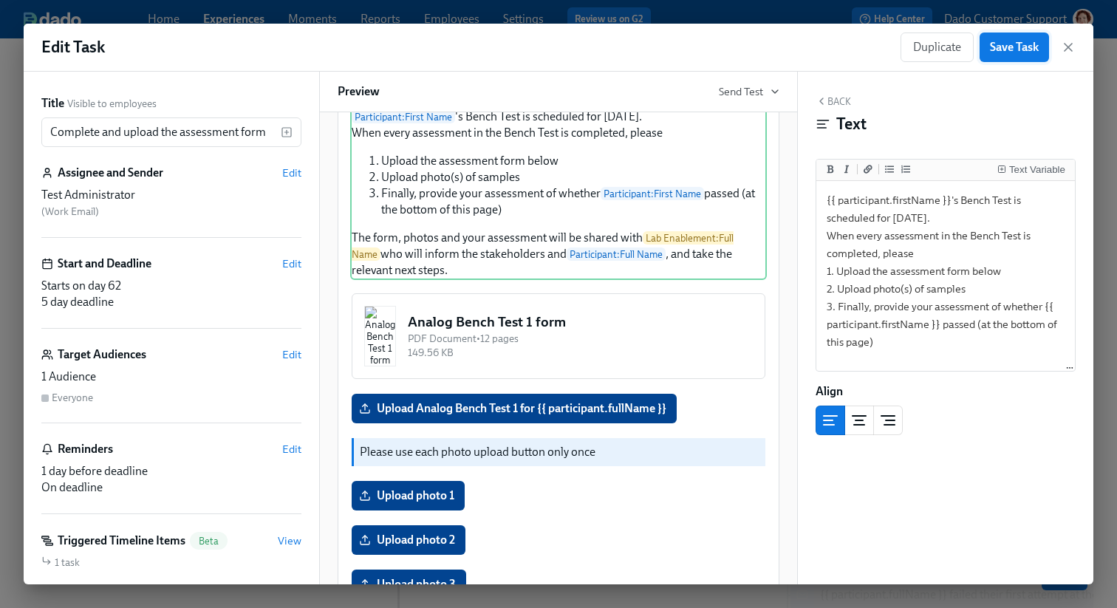
click at [1015, 47] on span "Save Task" at bounding box center [1014, 47] width 49 height 15
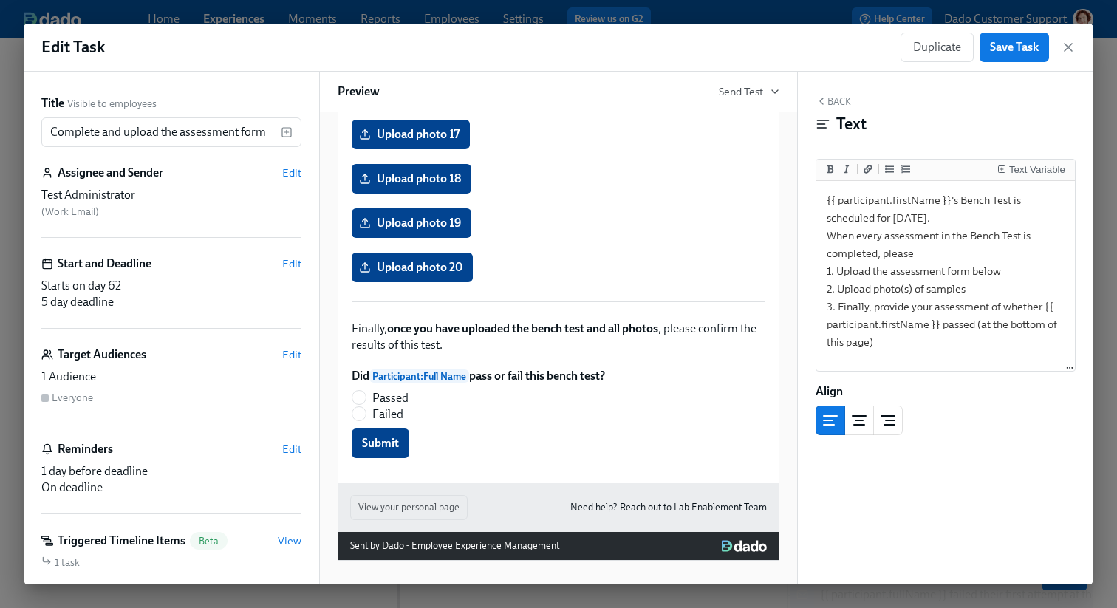
scroll to position [1399, 0]
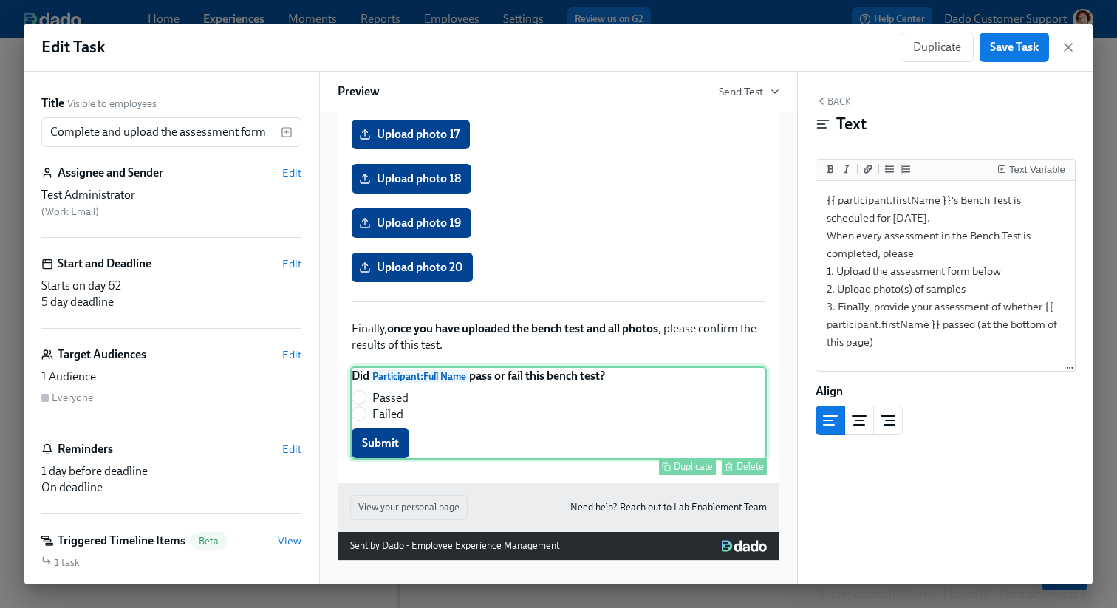
click at [549, 409] on div "Did Participant : Full Name pass or fail this bench test? Passed Failed Submit …" at bounding box center [558, 412] width 417 height 93
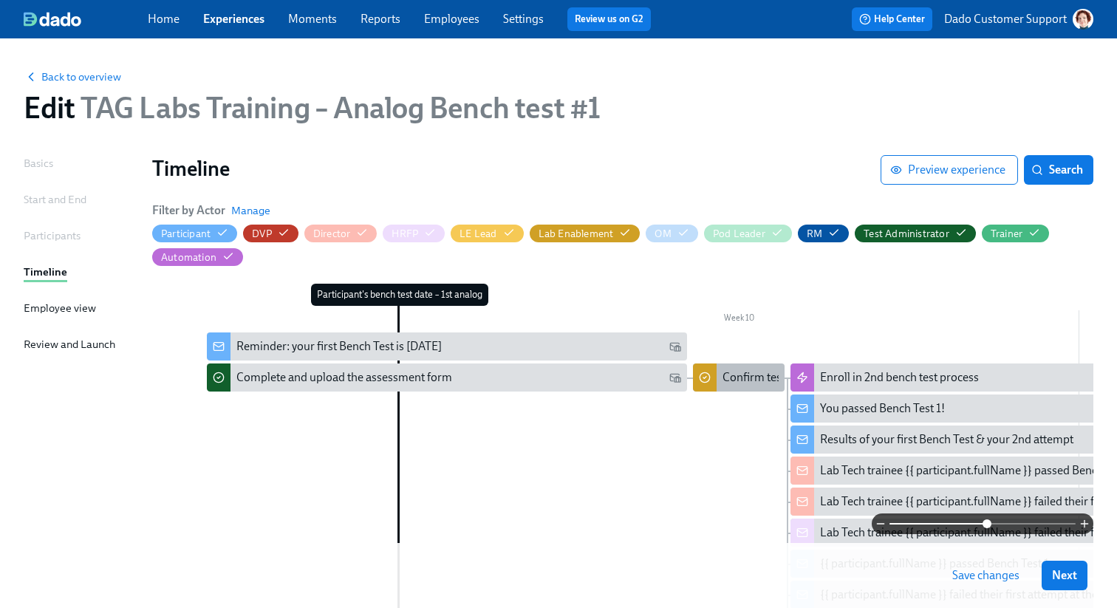
click at [729, 374] on div "Confirm test result" at bounding box center [770, 377] width 94 height 16
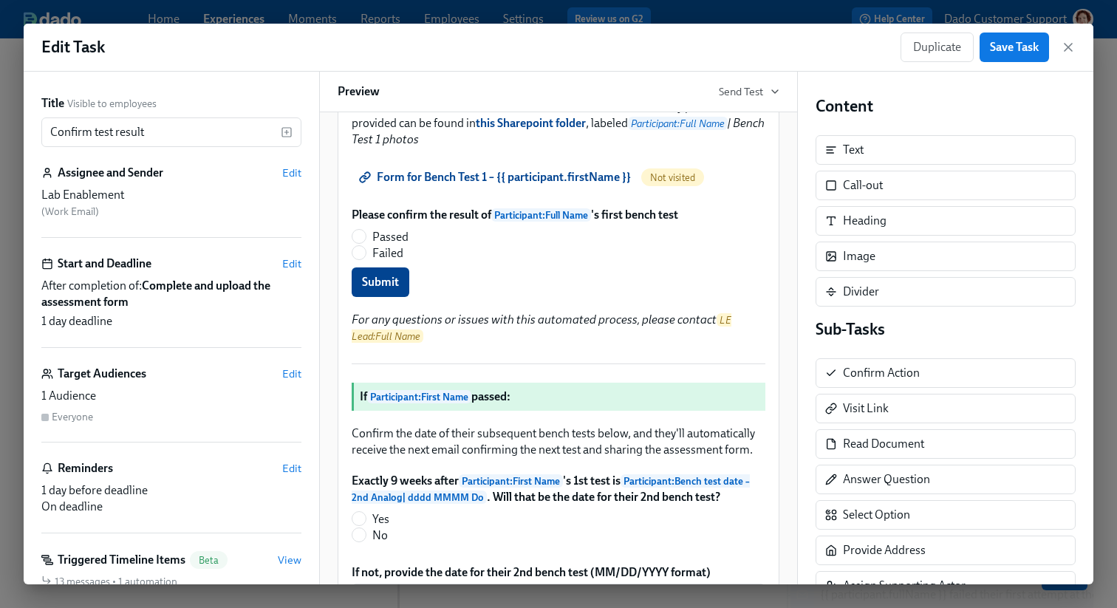
scroll to position [284, 0]
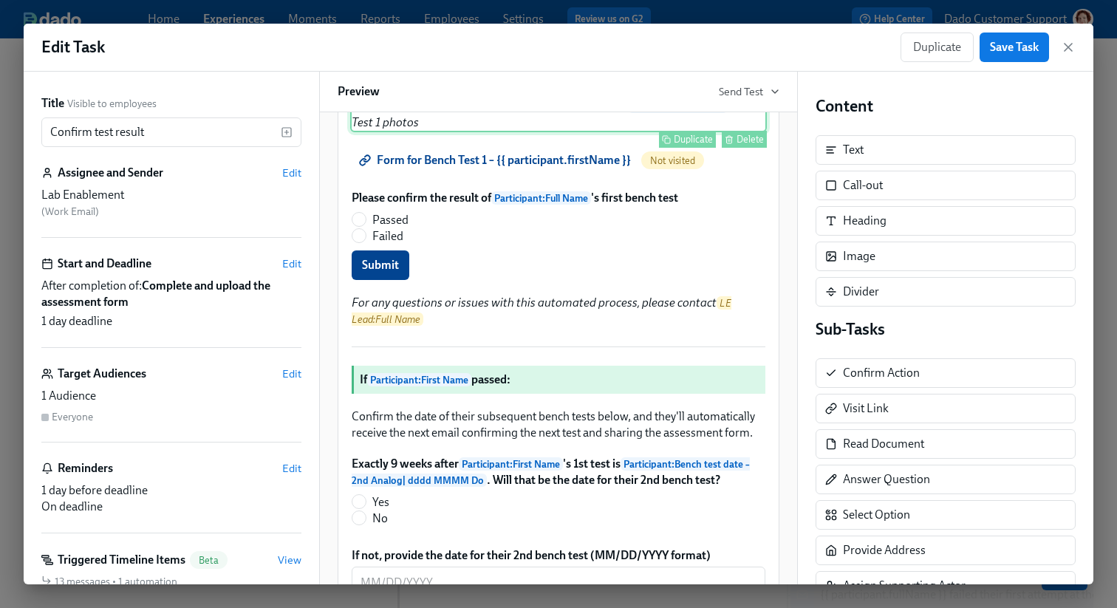
click at [476, 132] on div "Test Administrator : Full Name has provided the Bench Test form for Participant…" at bounding box center [558, 76] width 417 height 112
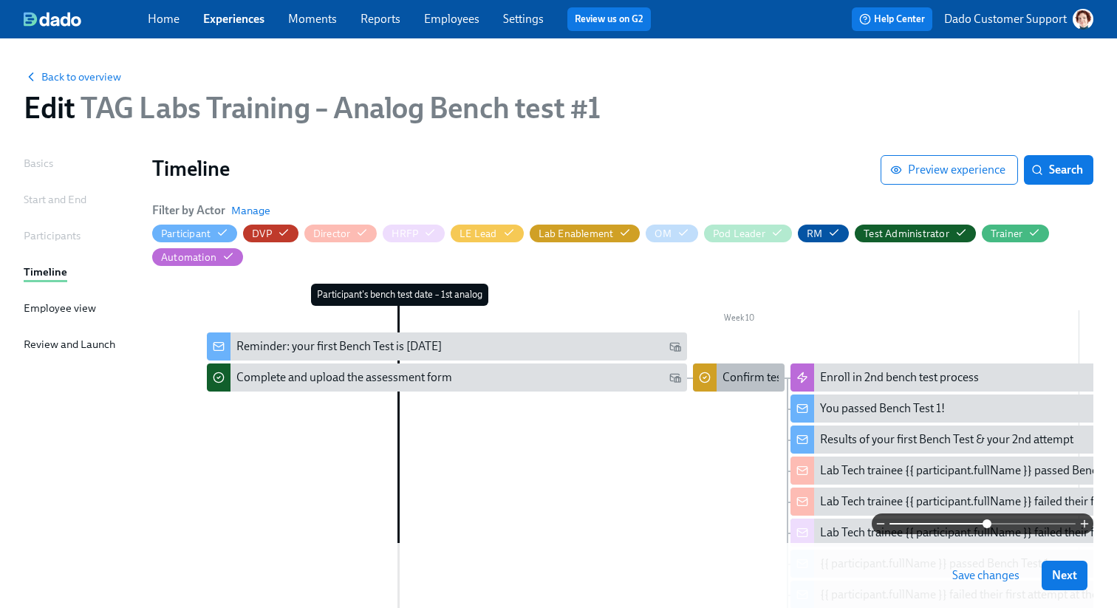
click at [731, 381] on div "Confirm test result" at bounding box center [770, 377] width 94 height 16
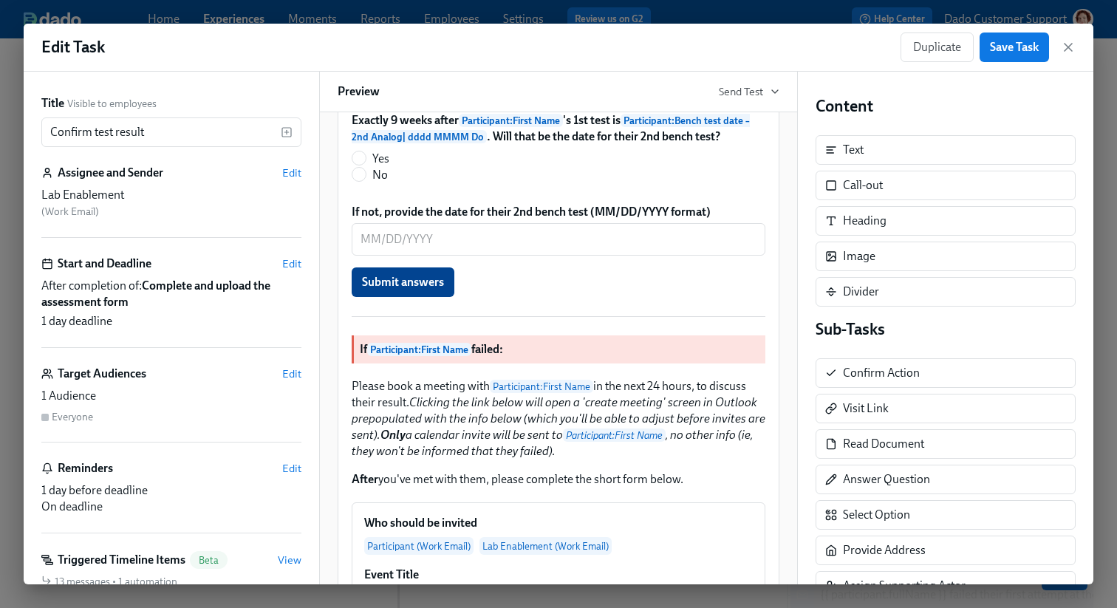
scroll to position [628, 0]
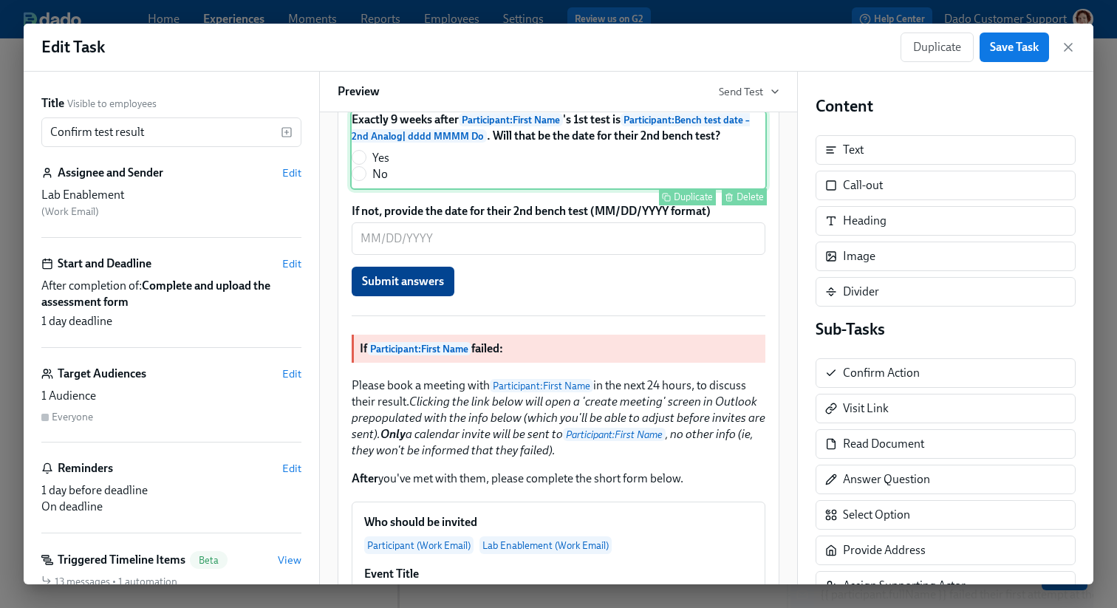
click at [691, 190] on div "Exactly 9 weeks after Participant : First Name 's 1st test is Participant : Ben…" at bounding box center [558, 150] width 417 height 80
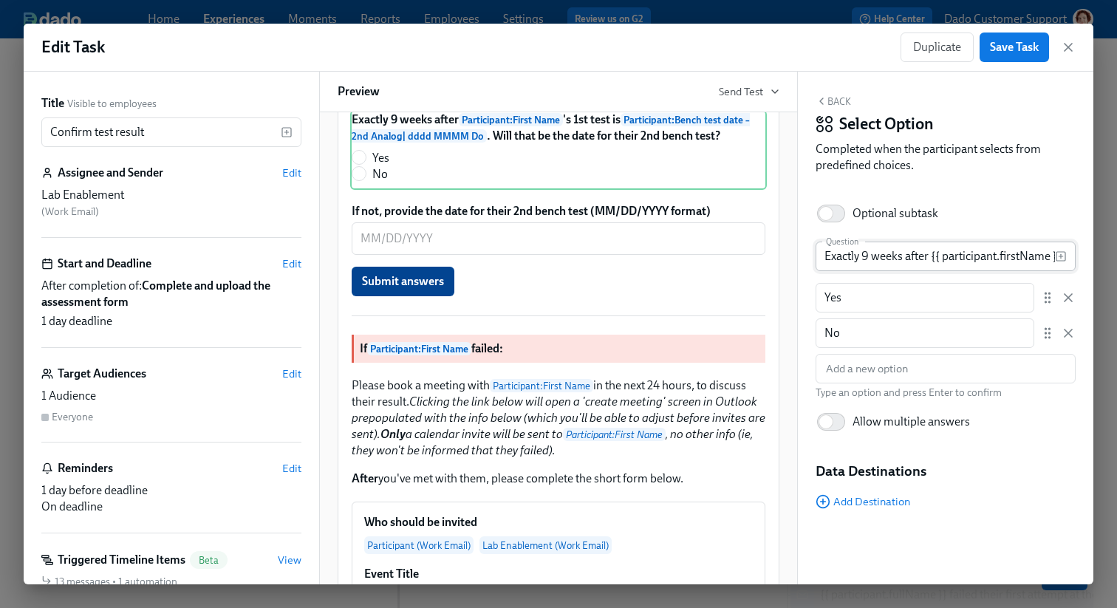
click at [943, 259] on input "Exactly 9 weeks after {{ participant.firstName }}'s 1st test is {{ participant.…" at bounding box center [935, 257] width 239 height 30
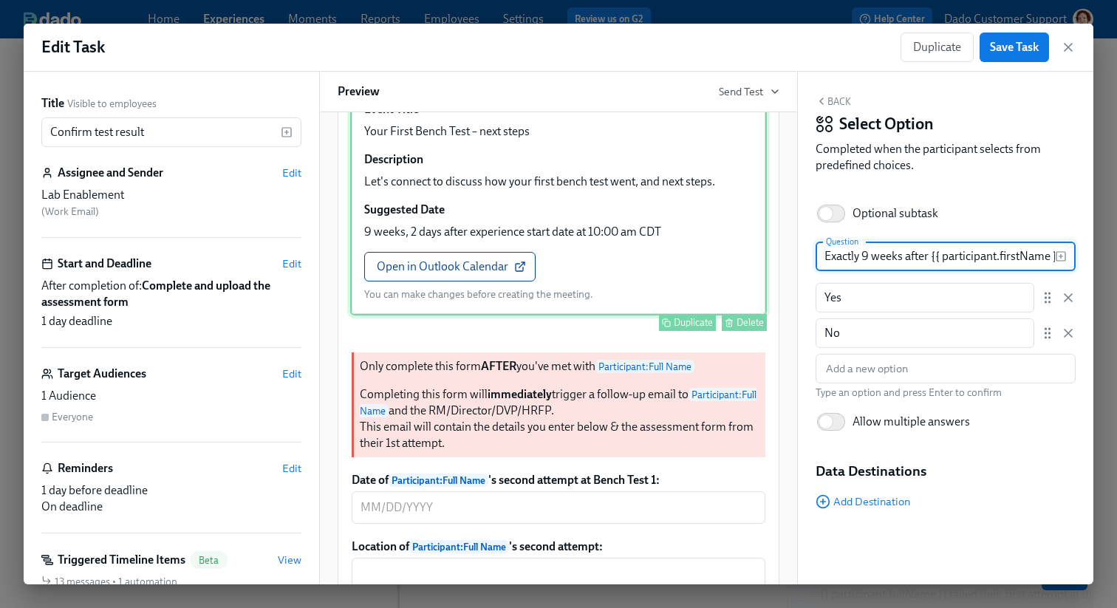
scroll to position [1556, 0]
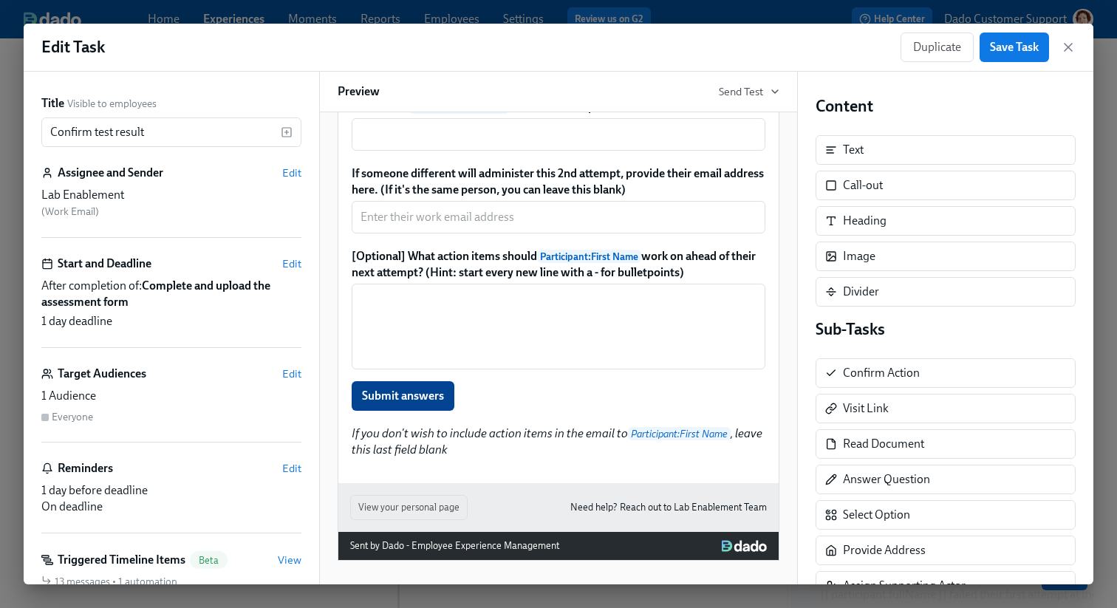
click at [573, 86] on div "Date of Participant : Full Name 's second attempt at Bench Test 1: ​ Duplicate …" at bounding box center [558, 58] width 417 height 55
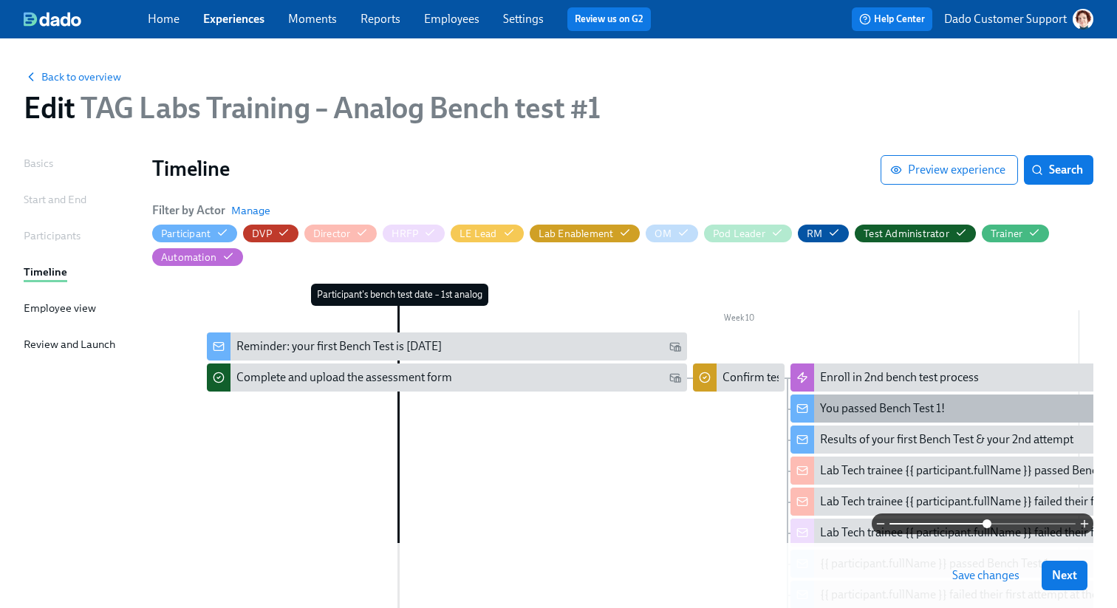
click at [892, 415] on div "You passed Bench Test 1!" at bounding box center [882, 408] width 125 height 16
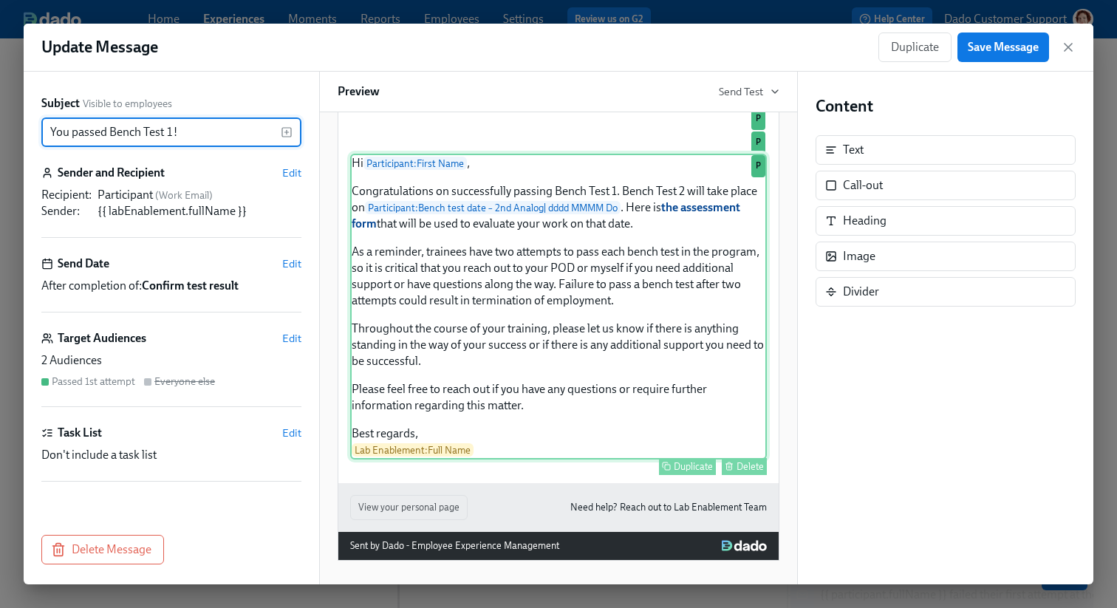
scroll to position [212, 0]
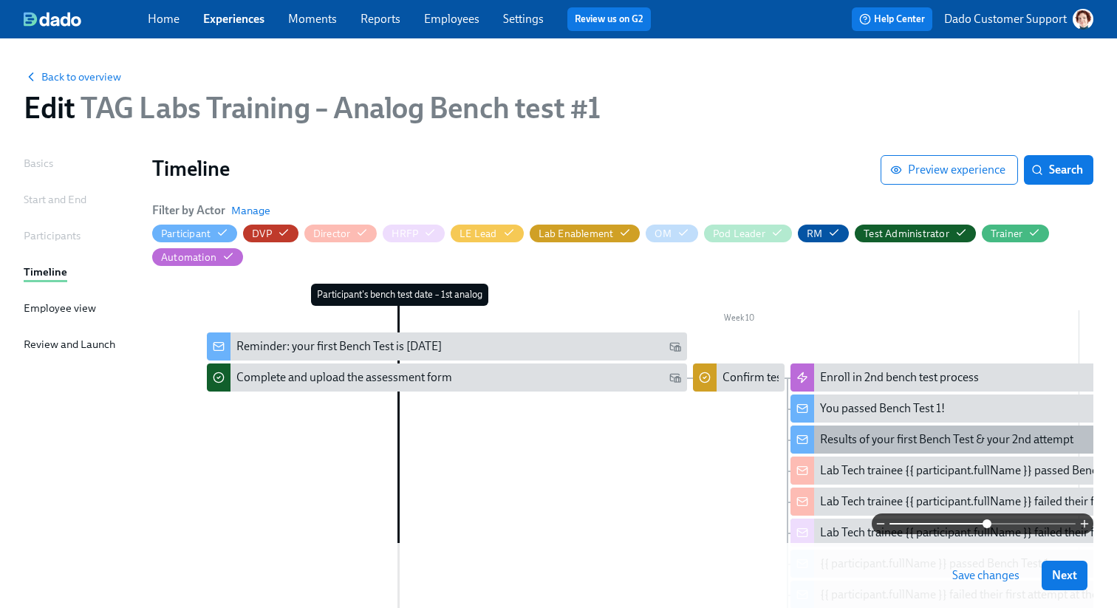
click at [878, 444] on div "Results of your first Bench Test & your 2nd attempt" at bounding box center [946, 440] width 253 height 16
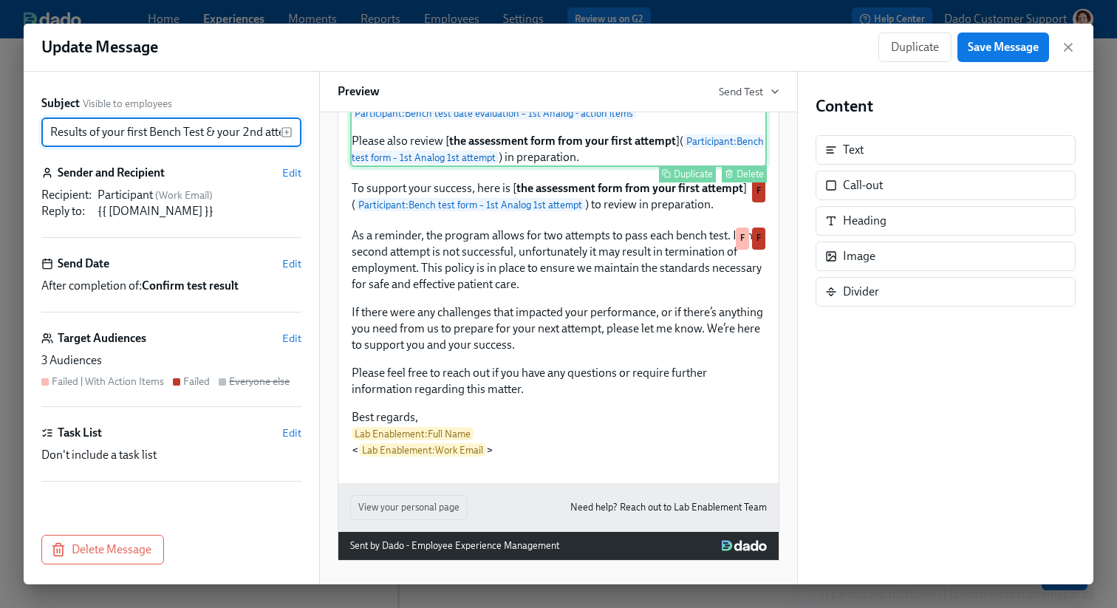
scroll to position [375, 0]
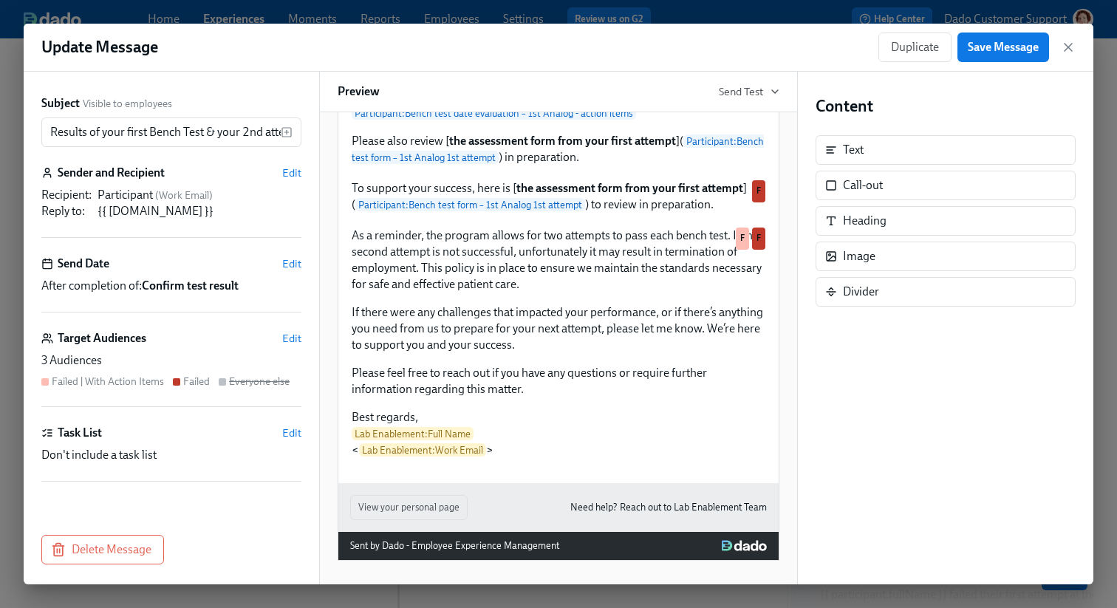
click at [714, 24] on div "Update Message Duplicate Save Message" at bounding box center [559, 48] width 1070 height 48
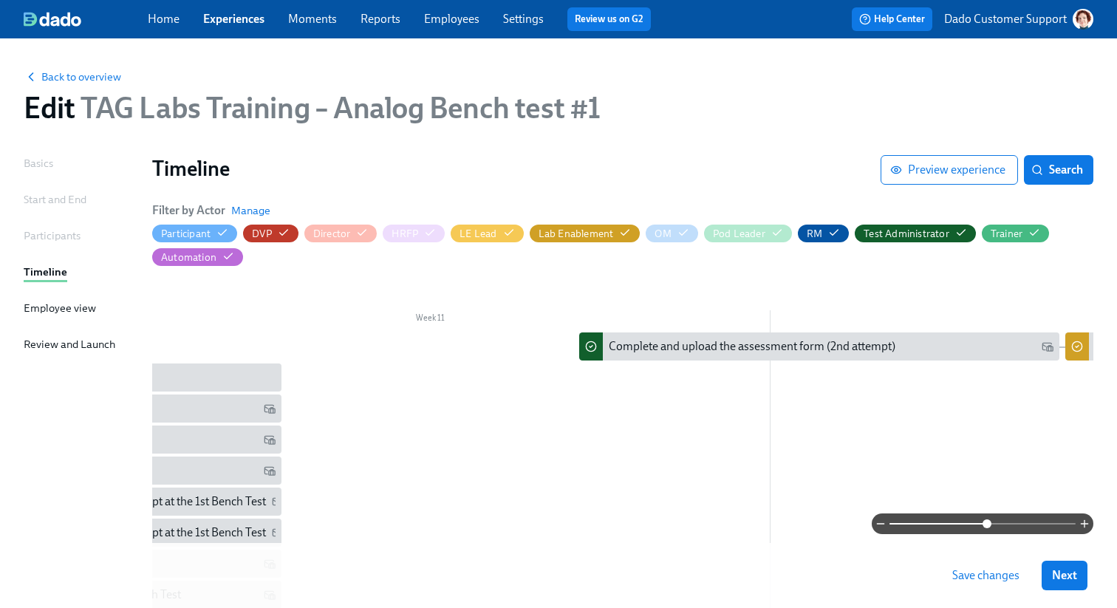
scroll to position [0, 6936]
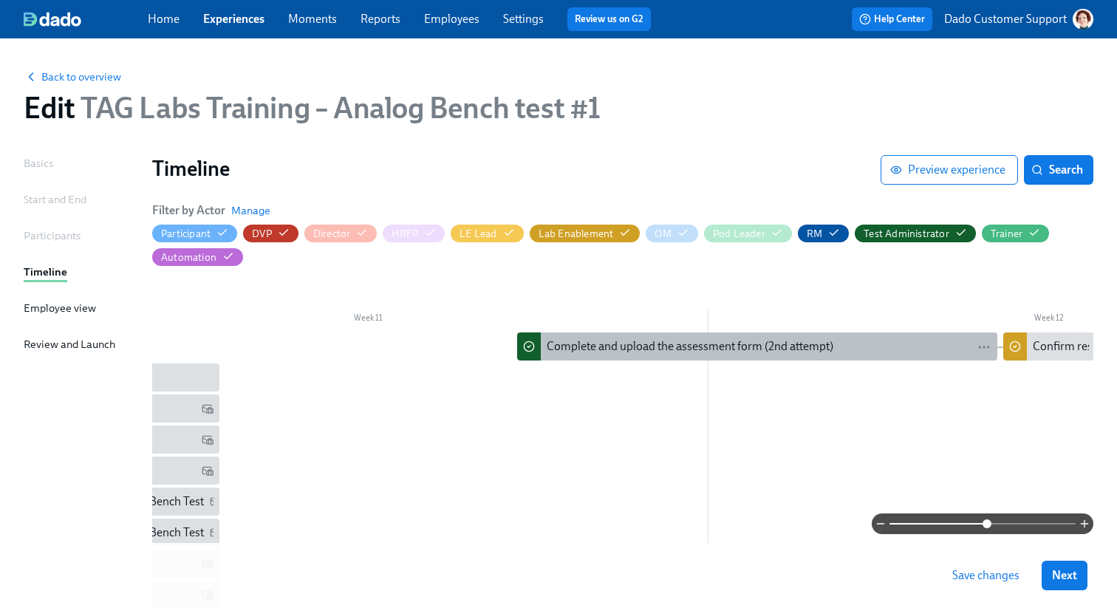
click at [624, 352] on div "Complete and upload the assessment form (2nd attempt)" at bounding box center [690, 346] width 287 height 16
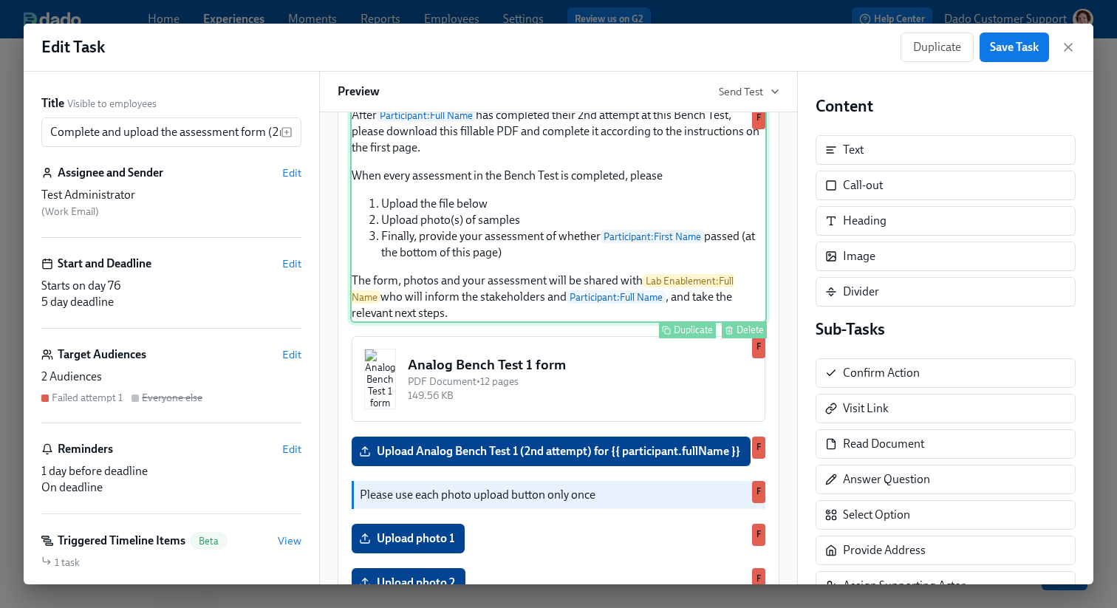
scroll to position [197, 0]
click at [561, 324] on div "After Participant : Full Name has completed their 2nd attempt at this Bench Tes…" at bounding box center [558, 214] width 417 height 217
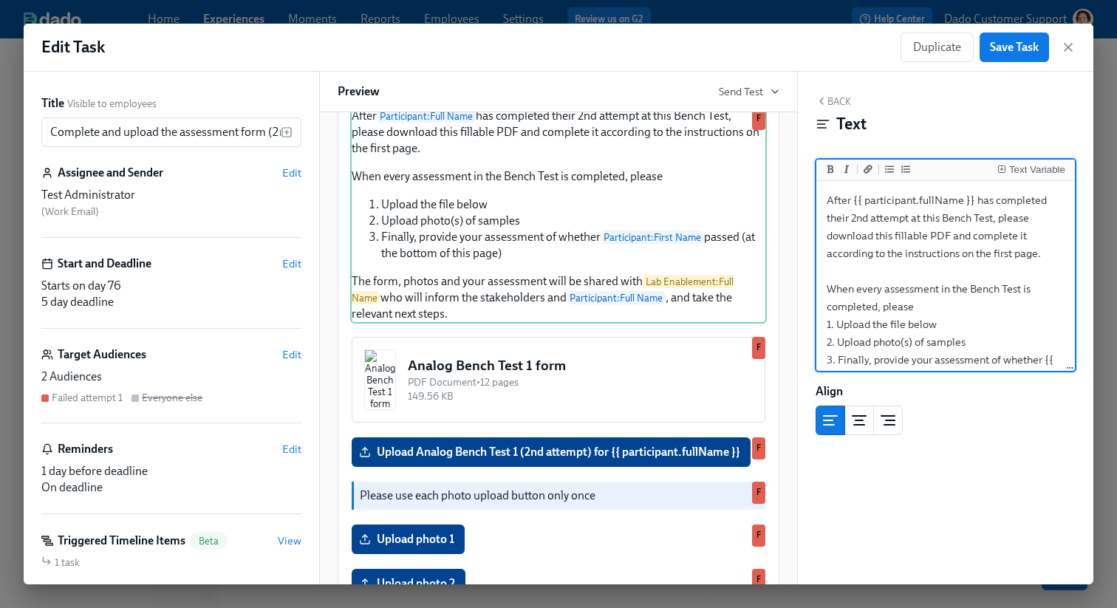
click at [896, 327] on textarea "After {{ participant.fullName }} has completed their 2nd attempt at this Bench …" at bounding box center [945, 351] width 253 height 334
type textarea "After {{ participant.fullName }} has completed their 2nd attempt at this Bench …"
click at [1010, 41] on span "Save Task" at bounding box center [1014, 47] width 49 height 15
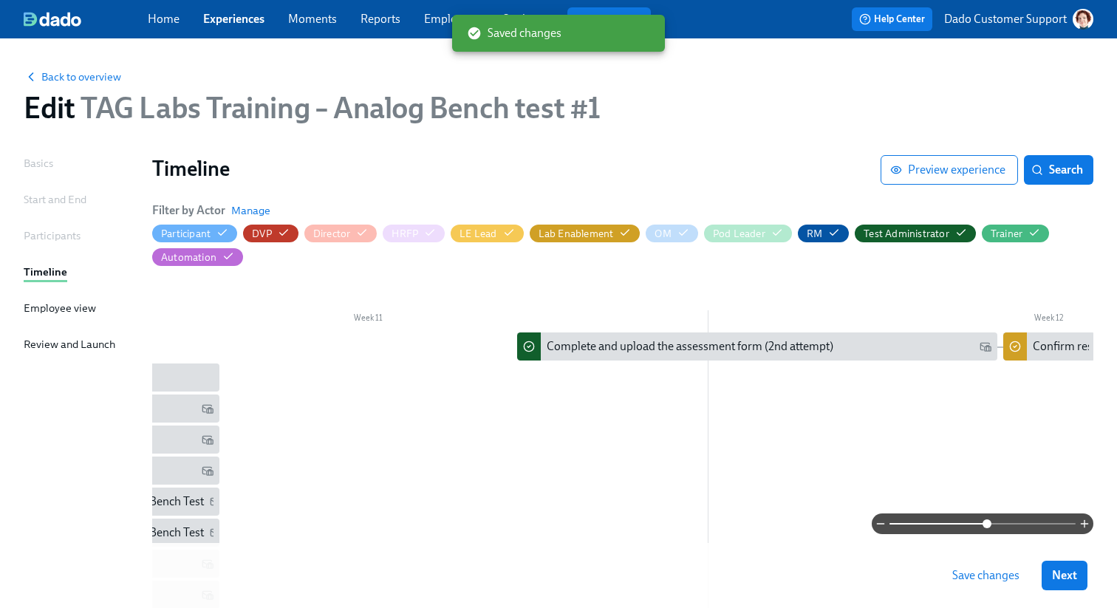
click at [955, 576] on span "Save changes" at bounding box center [985, 575] width 67 height 15
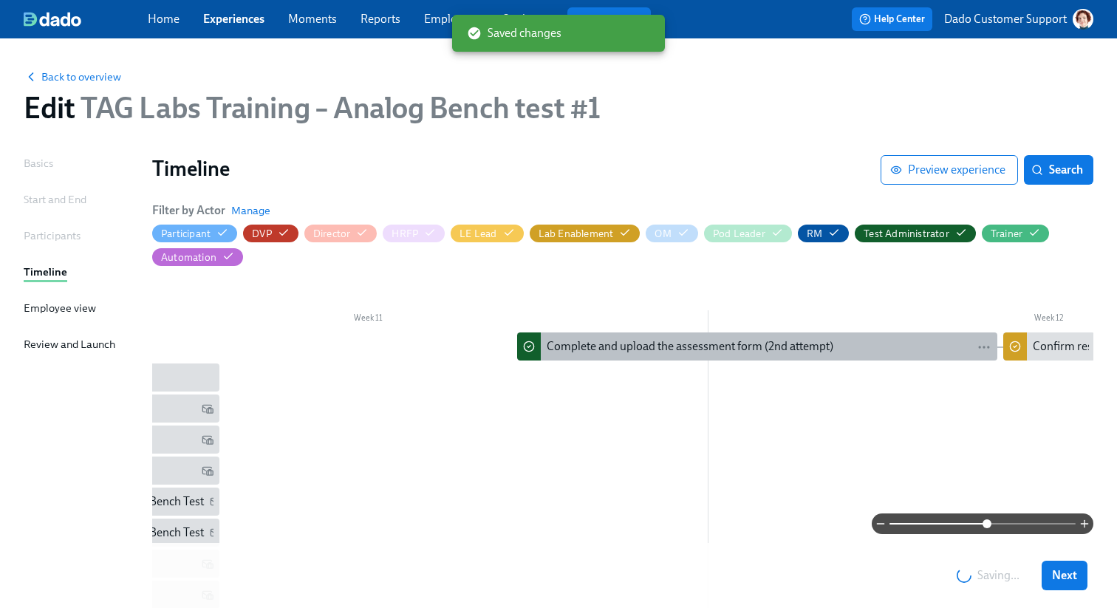
click at [631, 344] on div "Complete and upload the assessment form (2nd attempt)" at bounding box center [690, 346] width 287 height 16
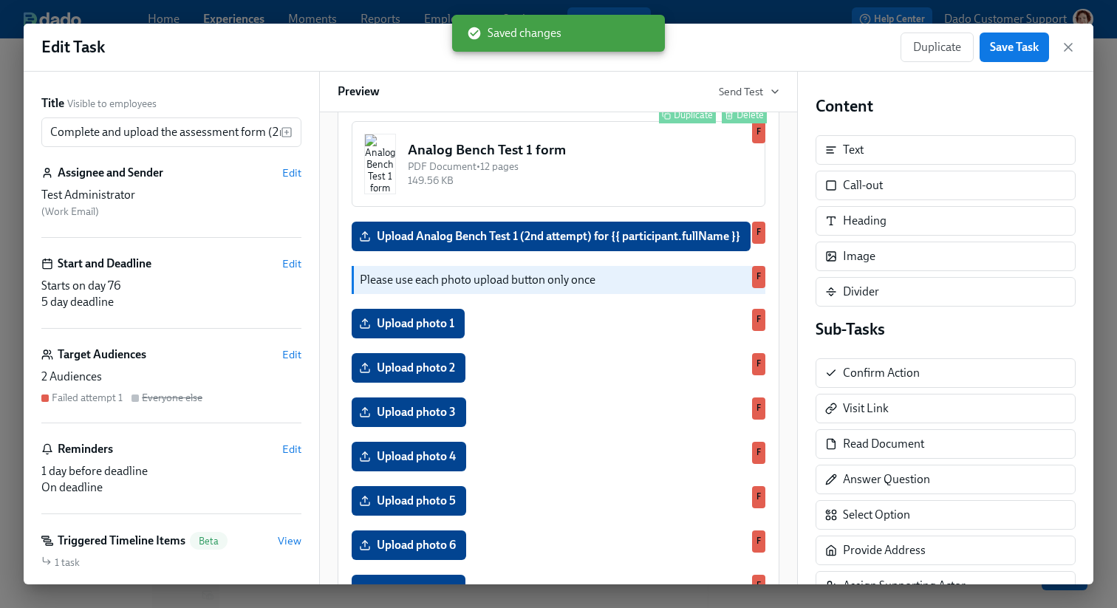
scroll to position [406, 0]
